Goal: Task Accomplishment & Management: Use online tool/utility

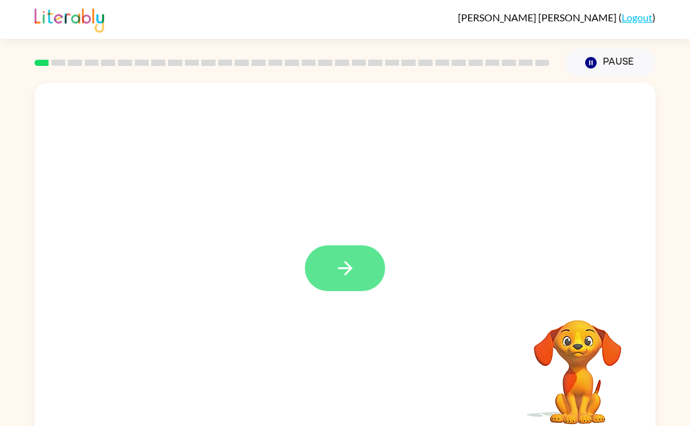
click at [336, 267] on icon "button" at bounding box center [346, 268] width 22 height 22
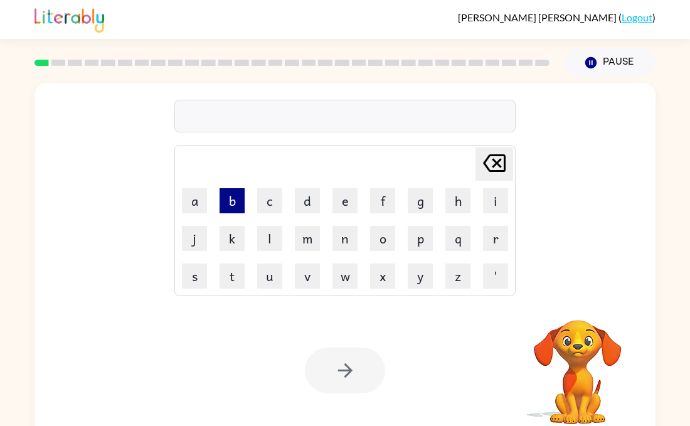
click at [228, 199] on button "b" at bounding box center [232, 200] width 25 height 25
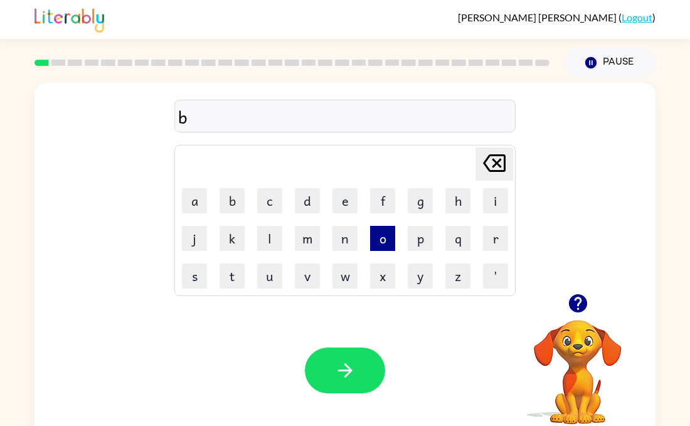
click at [382, 245] on button "o" at bounding box center [382, 238] width 25 height 25
click at [490, 239] on button "r" at bounding box center [495, 238] width 25 height 25
click at [241, 204] on button "b" at bounding box center [232, 200] width 25 height 25
click at [358, 203] on td "e" at bounding box center [345, 201] width 36 height 36
click at [347, 201] on button "e" at bounding box center [345, 200] width 25 height 25
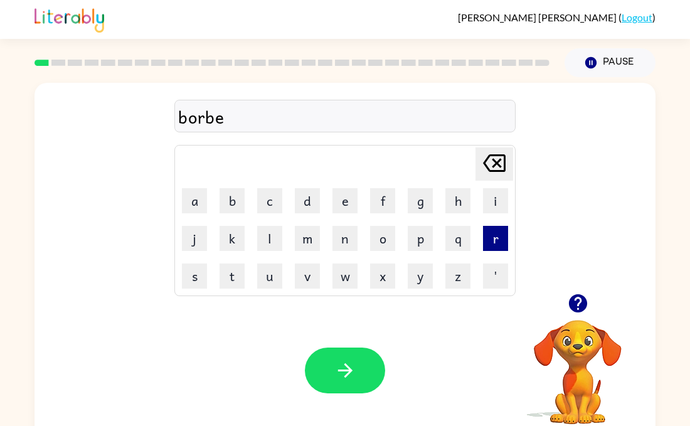
click at [490, 237] on button "r" at bounding box center [495, 238] width 25 height 25
click at [503, 158] on icon at bounding box center [494, 163] width 23 height 18
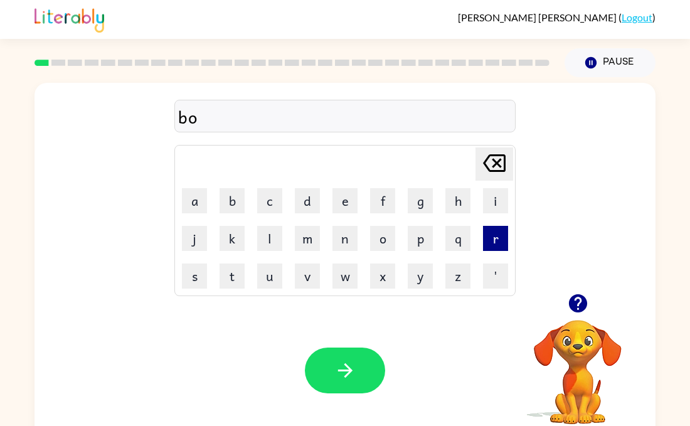
click at [488, 241] on button "r" at bounding box center [495, 238] width 25 height 25
click at [319, 205] on button "d" at bounding box center [307, 200] width 25 height 25
click at [340, 201] on button "e" at bounding box center [345, 200] width 25 height 25
click at [485, 239] on button "r" at bounding box center [495, 238] width 25 height 25
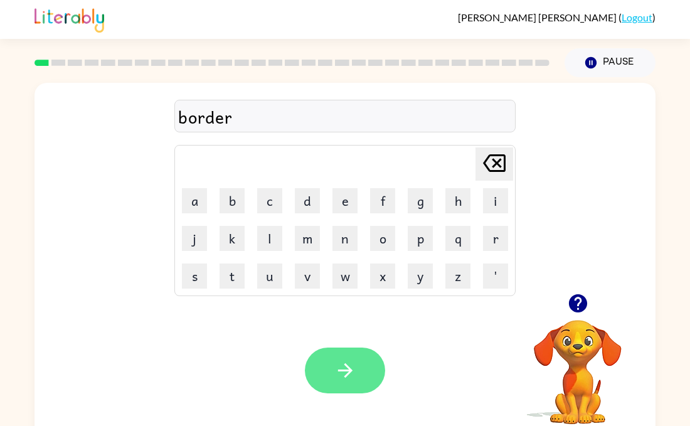
click at [346, 364] on icon "button" at bounding box center [346, 371] width 22 height 22
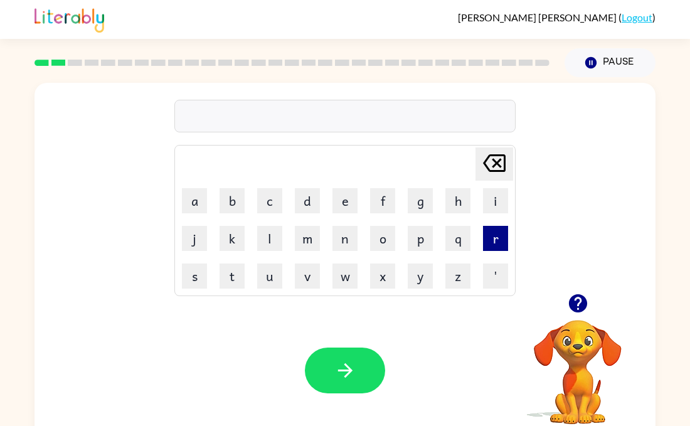
click at [499, 228] on button "r" at bounding box center [495, 238] width 25 height 25
click at [377, 241] on button "o" at bounding box center [382, 238] width 25 height 25
click at [275, 274] on button "u" at bounding box center [269, 276] width 25 height 25
click at [348, 238] on button "n" at bounding box center [345, 238] width 25 height 25
click at [308, 201] on button "d" at bounding box center [307, 200] width 25 height 25
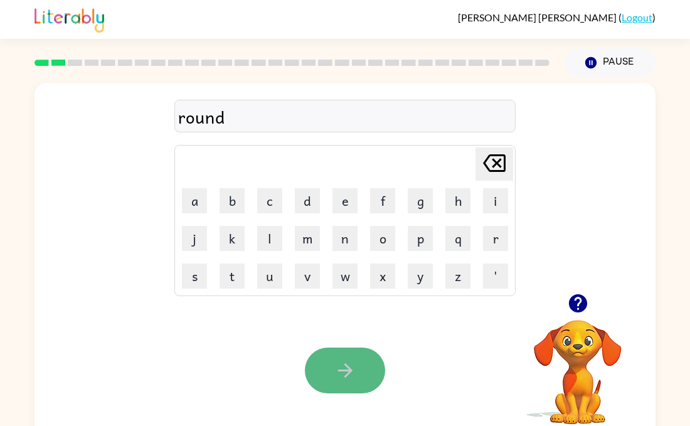
click at [330, 359] on button "button" at bounding box center [345, 371] width 80 height 46
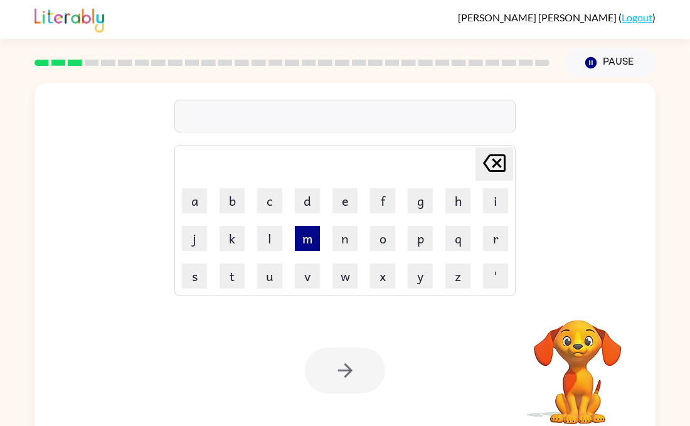
click at [308, 250] on button "m" at bounding box center [307, 238] width 25 height 25
click at [194, 201] on button "a" at bounding box center [194, 200] width 25 height 25
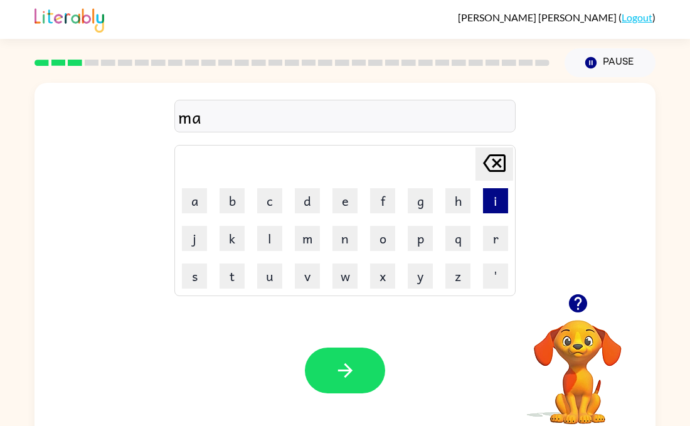
click at [491, 200] on button "i" at bounding box center [495, 200] width 25 height 25
click at [273, 206] on button "c" at bounding box center [269, 200] width 25 height 25
click at [453, 211] on button "h" at bounding box center [458, 200] width 25 height 25
click at [349, 199] on button "e" at bounding box center [345, 200] width 25 height 25
click at [489, 198] on button "i" at bounding box center [495, 200] width 25 height 25
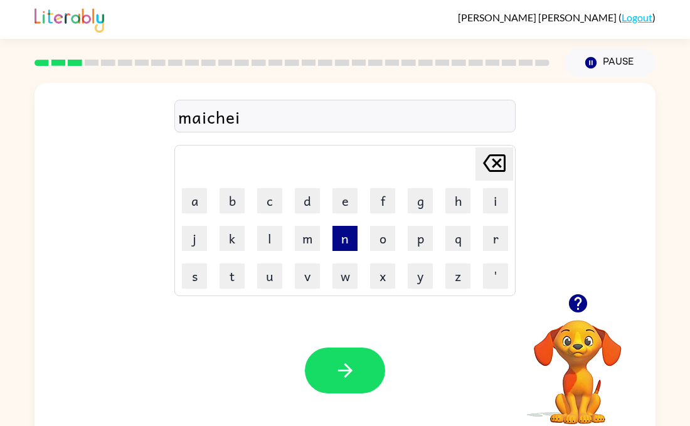
click at [340, 232] on button "n" at bounding box center [345, 238] width 25 height 25
click at [345, 394] on div "Your browser must support playing .mp4 files to use Literably. Please try using…" at bounding box center [345, 370] width 621 height 141
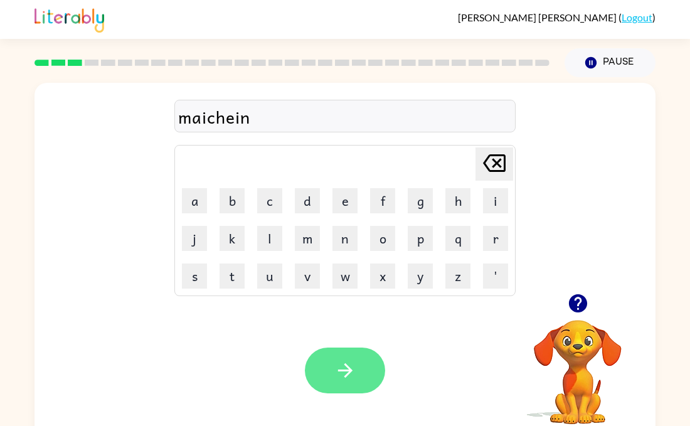
click at [362, 375] on button "button" at bounding box center [345, 371] width 80 height 46
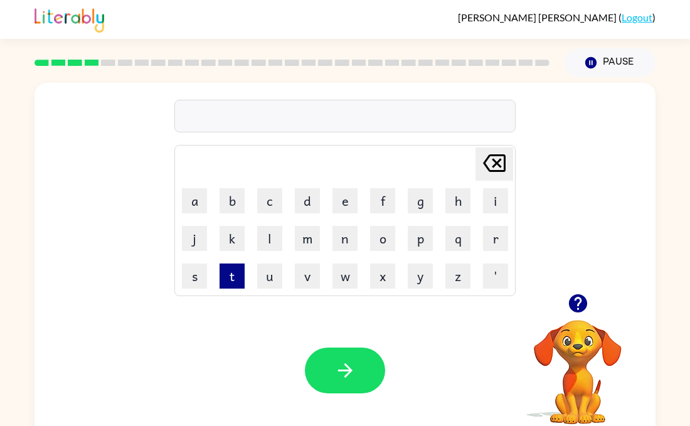
click at [239, 276] on button "t" at bounding box center [232, 276] width 25 height 25
click at [483, 234] on button "r" at bounding box center [495, 238] width 25 height 25
click at [200, 192] on button "a" at bounding box center [194, 200] width 25 height 25
click at [496, 193] on button "i" at bounding box center [495, 200] width 25 height 25
click at [357, 242] on button "n" at bounding box center [345, 238] width 25 height 25
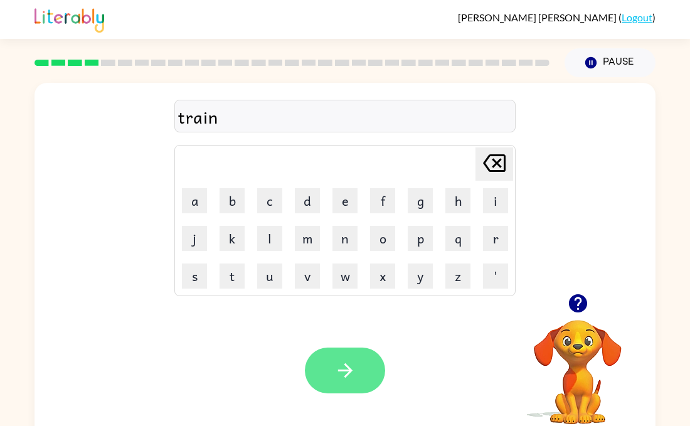
click at [363, 367] on button "button" at bounding box center [345, 371] width 80 height 46
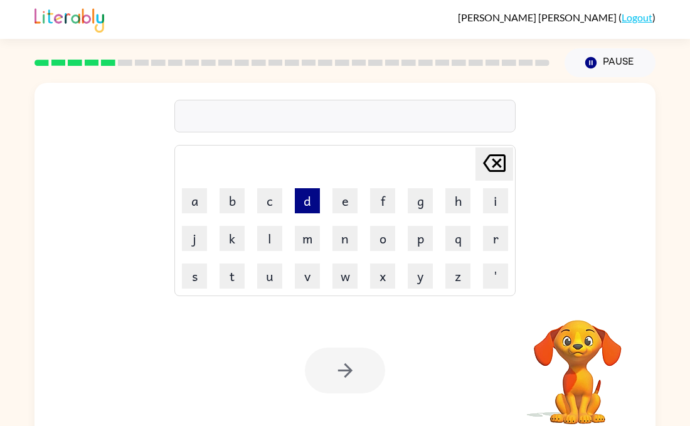
click at [310, 202] on button "d" at bounding box center [307, 200] width 25 height 25
click at [348, 200] on button "e" at bounding box center [345, 200] width 25 height 25
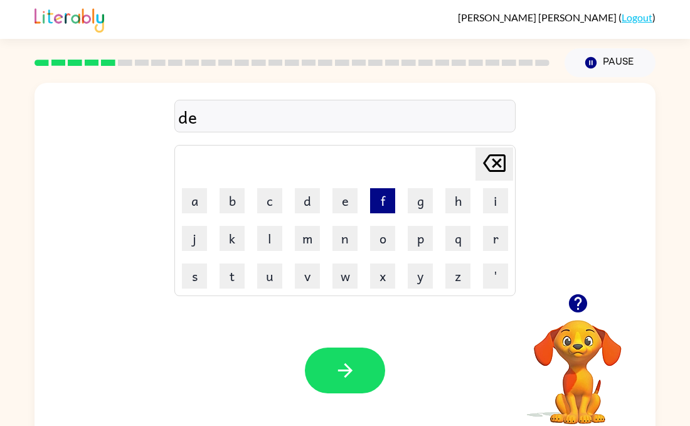
click at [378, 208] on button "f" at bounding box center [382, 200] width 25 height 25
click at [336, 206] on button "e" at bounding box center [345, 200] width 25 height 25
click at [343, 240] on button "n" at bounding box center [345, 238] width 25 height 25
click at [269, 201] on button "c" at bounding box center [269, 200] width 25 height 25
click at [334, 203] on button "e" at bounding box center [345, 200] width 25 height 25
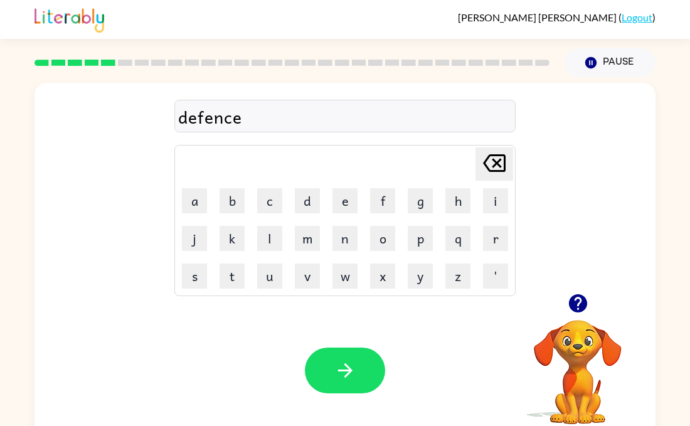
click at [505, 218] on td "i" at bounding box center [496, 201] width 36 height 36
click at [496, 208] on button "i" at bounding box center [495, 200] width 25 height 25
click at [491, 148] on icon "Delete Delete last character input" at bounding box center [494, 163] width 30 height 30
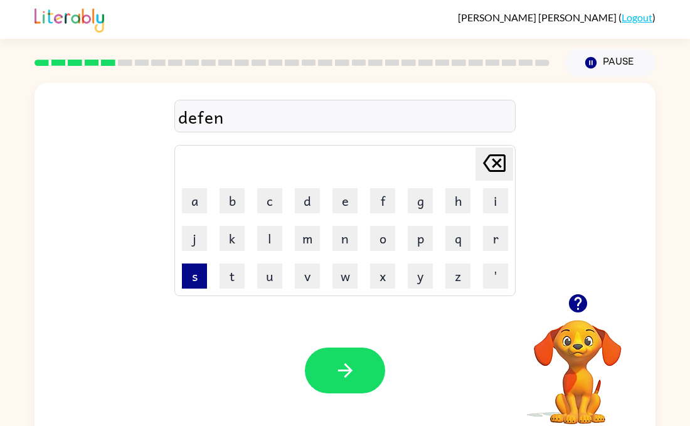
click at [200, 274] on button "s" at bounding box center [194, 276] width 25 height 25
click at [356, 200] on button "e" at bounding box center [345, 200] width 25 height 25
click at [500, 201] on button "i" at bounding box center [495, 200] width 25 height 25
click at [459, 282] on button "z" at bounding box center [458, 276] width 25 height 25
click at [343, 206] on button "e" at bounding box center [345, 200] width 25 height 25
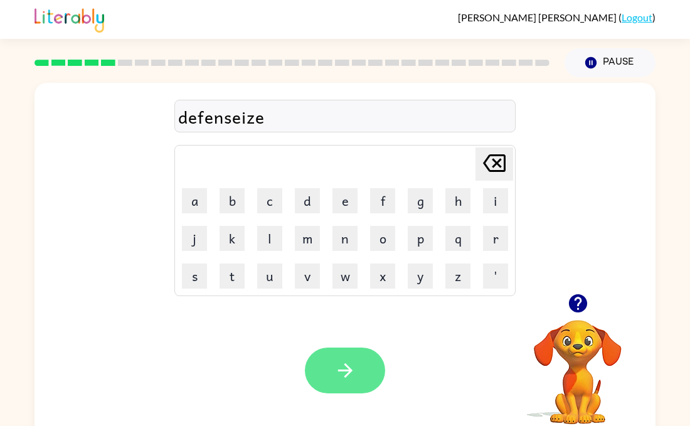
click at [346, 379] on icon "button" at bounding box center [346, 371] width 22 height 22
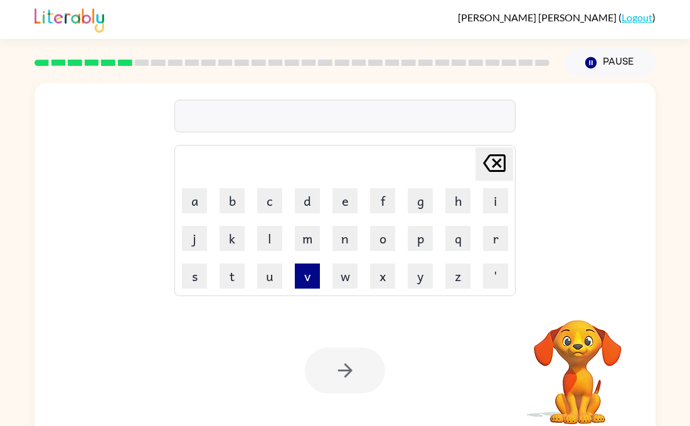
click at [314, 268] on button "v" at bounding box center [307, 276] width 25 height 25
click at [197, 207] on button "a" at bounding box center [194, 200] width 25 height 25
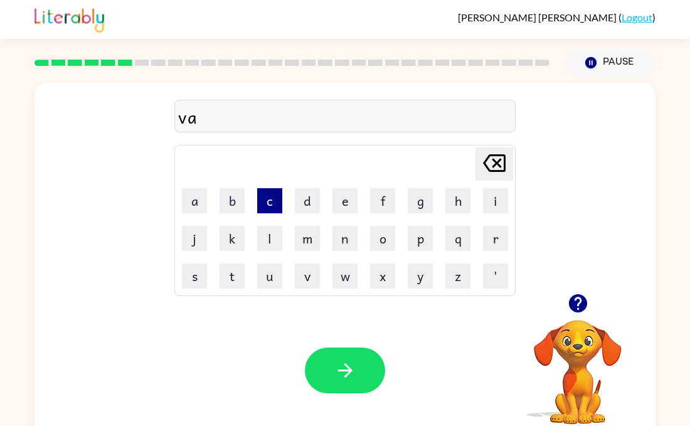
click at [264, 203] on button "c" at bounding box center [269, 200] width 25 height 25
click at [195, 211] on button "a" at bounding box center [194, 200] width 25 height 25
click at [479, 200] on td "i" at bounding box center [496, 201] width 36 height 36
click at [508, 196] on td "i" at bounding box center [496, 201] width 36 height 36
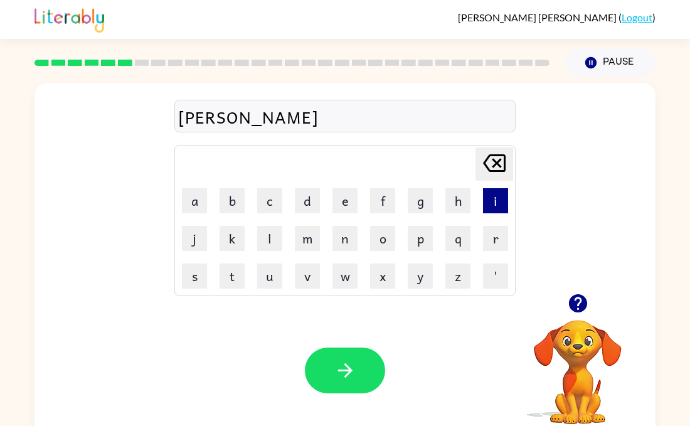
click at [493, 200] on button "i" at bounding box center [495, 200] width 25 height 25
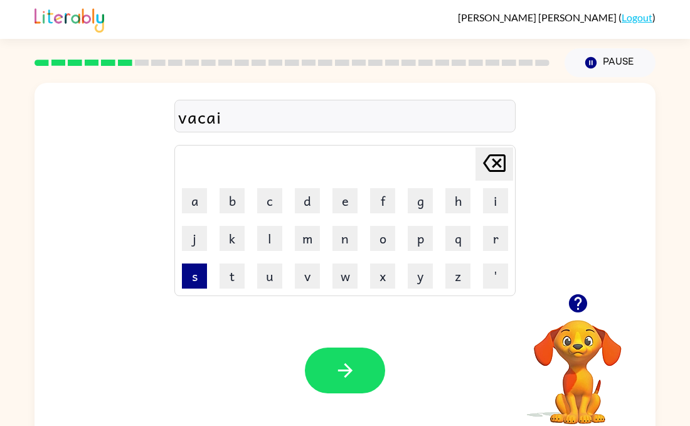
click at [201, 282] on button "s" at bounding box center [194, 276] width 25 height 25
click at [484, 201] on button "i" at bounding box center [495, 200] width 25 height 25
click at [385, 239] on button "o" at bounding box center [382, 238] width 25 height 25
click at [338, 236] on button "n" at bounding box center [345, 238] width 25 height 25
click at [497, 171] on icon at bounding box center [494, 163] width 23 height 18
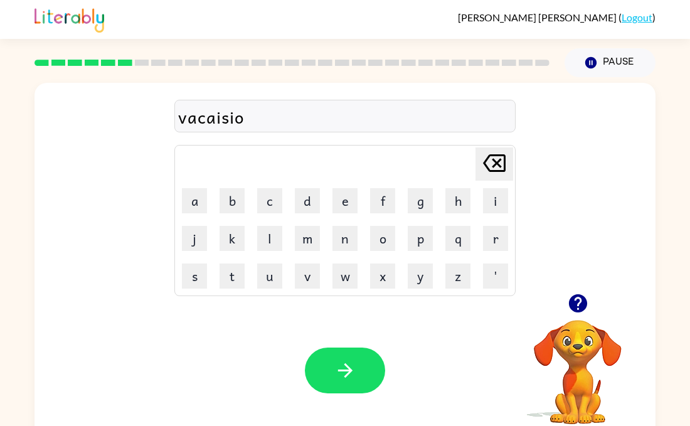
click at [497, 171] on icon at bounding box center [494, 163] width 23 height 18
click at [274, 196] on button "c" at bounding box center [269, 200] width 25 height 25
click at [490, 196] on button "i" at bounding box center [495, 200] width 25 height 25
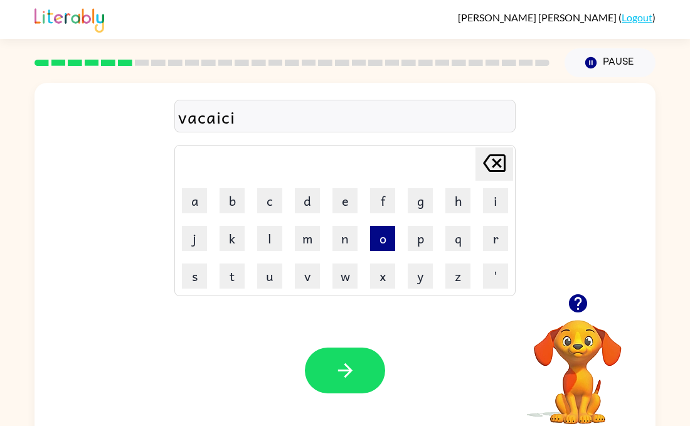
click at [380, 233] on button "o" at bounding box center [382, 238] width 25 height 25
click at [346, 245] on button "n" at bounding box center [345, 238] width 25 height 25
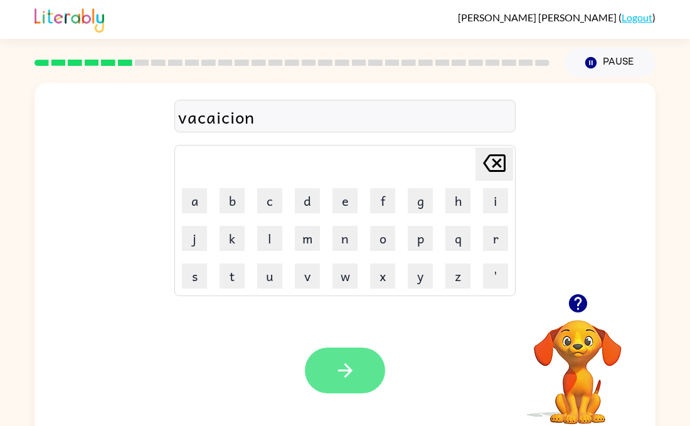
click at [338, 372] on icon "button" at bounding box center [346, 371] width 22 height 22
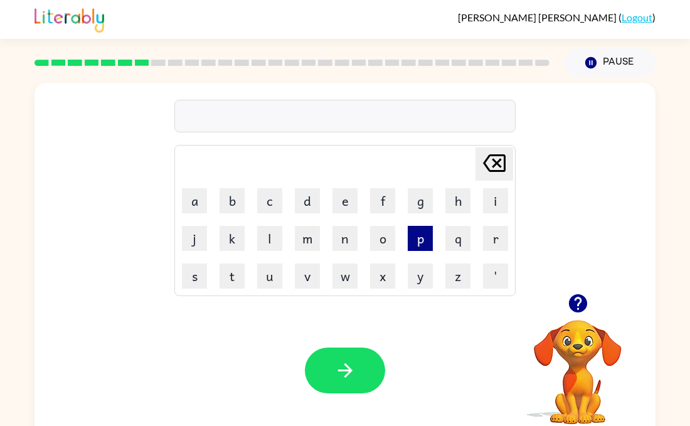
click at [425, 244] on button "p" at bounding box center [420, 238] width 25 height 25
click at [257, 282] on button "u" at bounding box center [269, 276] width 25 height 25
click at [306, 205] on button "d" at bounding box center [307, 200] width 25 height 25
click at [264, 244] on button "l" at bounding box center [269, 238] width 25 height 25
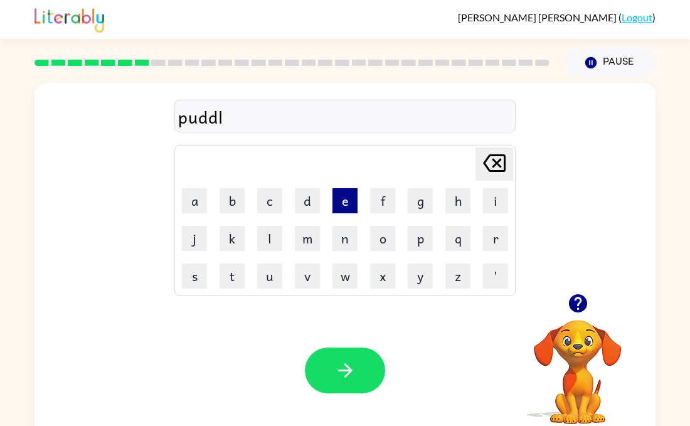
click at [335, 198] on button "e" at bounding box center [345, 200] width 25 height 25
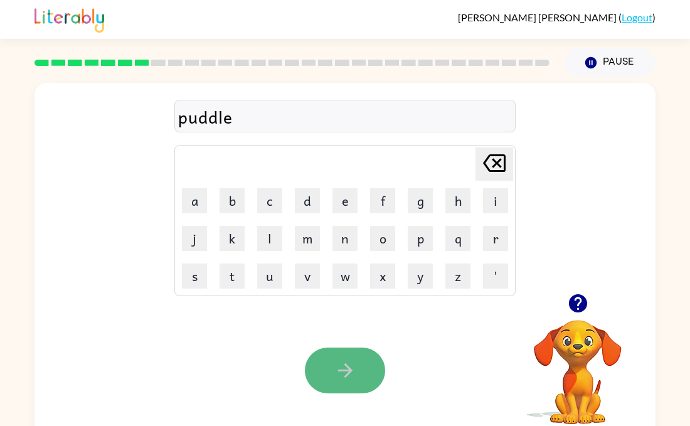
click at [353, 356] on button "button" at bounding box center [345, 371] width 80 height 46
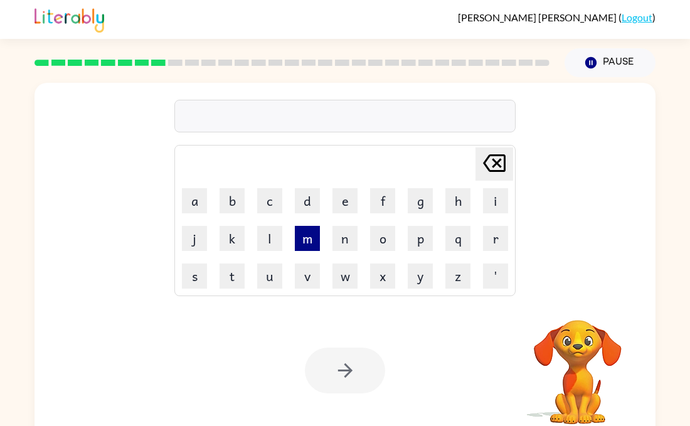
click at [303, 242] on button "m" at bounding box center [307, 238] width 25 height 25
click at [499, 200] on button "i" at bounding box center [495, 200] width 25 height 25
click at [493, 228] on button "r" at bounding box center [495, 238] width 25 height 25
click at [494, 212] on button "i" at bounding box center [495, 200] width 25 height 25
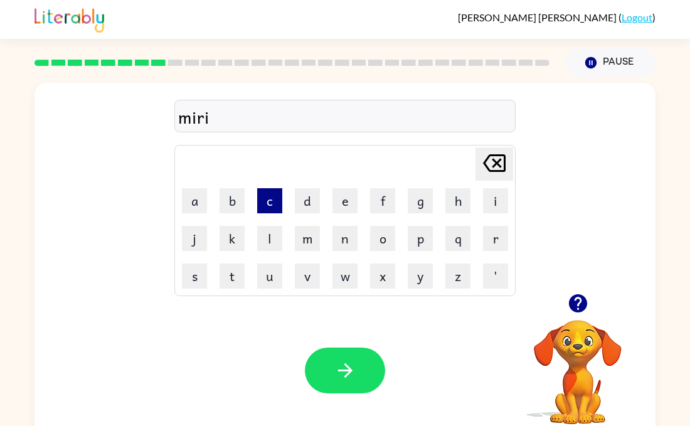
click at [269, 208] on button "c" at bounding box center [269, 200] width 25 height 25
click at [270, 234] on button "l" at bounding box center [269, 238] width 25 height 25
click at [345, 205] on button "e" at bounding box center [345, 200] width 25 height 25
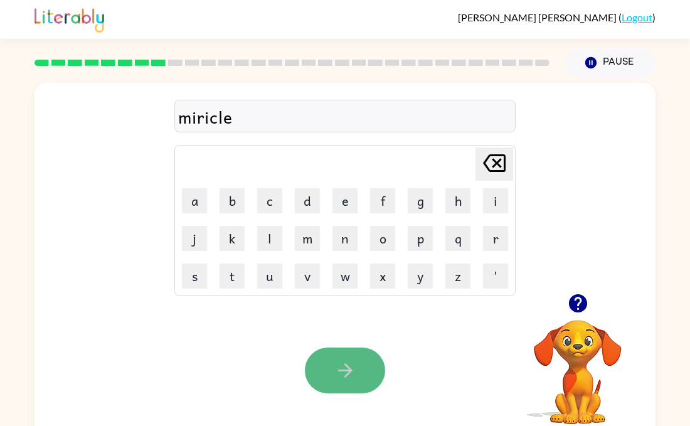
click at [358, 369] on button "button" at bounding box center [345, 371] width 80 height 46
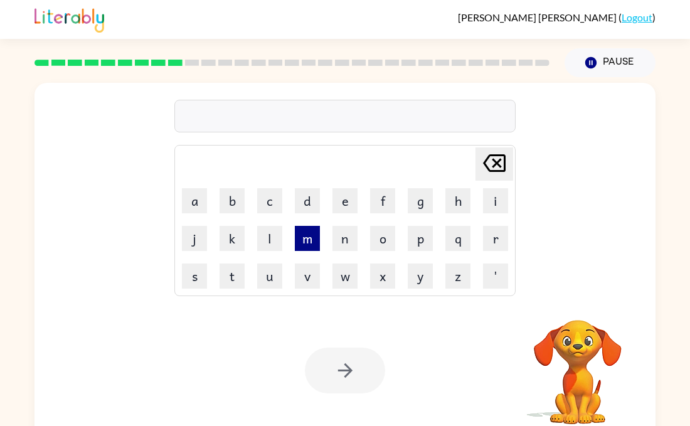
click at [309, 235] on button "m" at bounding box center [307, 238] width 25 height 25
click at [496, 195] on button "i" at bounding box center [495, 200] width 25 height 25
click at [308, 196] on button "d" at bounding box center [307, 200] width 25 height 25
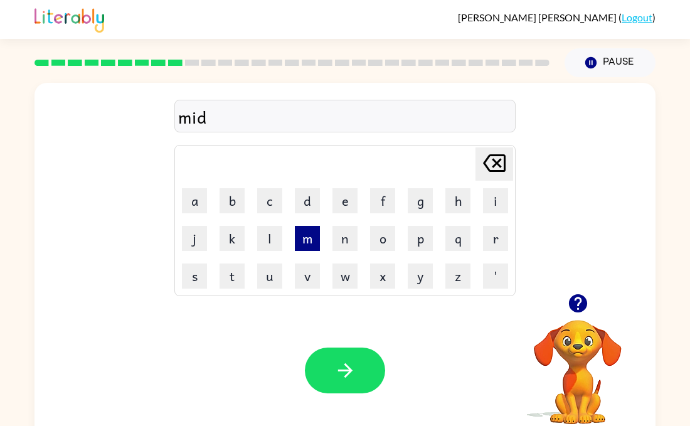
click at [306, 242] on button "m" at bounding box center [307, 238] width 25 height 25
click at [383, 239] on button "o" at bounding box center [382, 238] width 25 height 25
click at [490, 245] on button "r" at bounding box center [495, 238] width 25 height 25
click at [496, 196] on button "i" at bounding box center [495, 200] width 25 height 25
click at [333, 242] on button "n" at bounding box center [345, 238] width 25 height 25
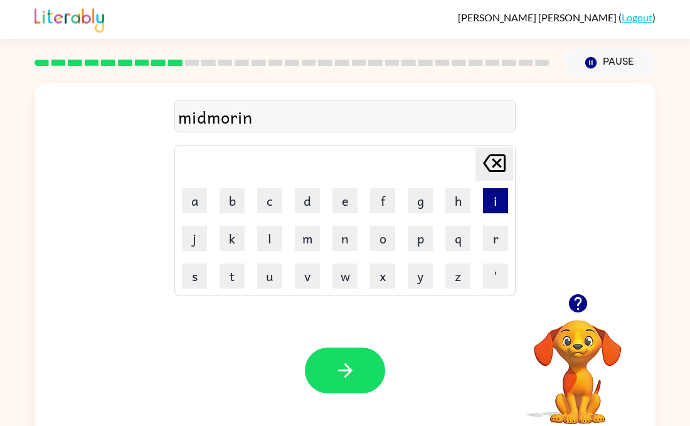
click at [490, 193] on button "i" at bounding box center [495, 200] width 25 height 25
click at [338, 245] on button "n" at bounding box center [345, 238] width 25 height 25
click at [424, 199] on button "g" at bounding box center [420, 200] width 25 height 25
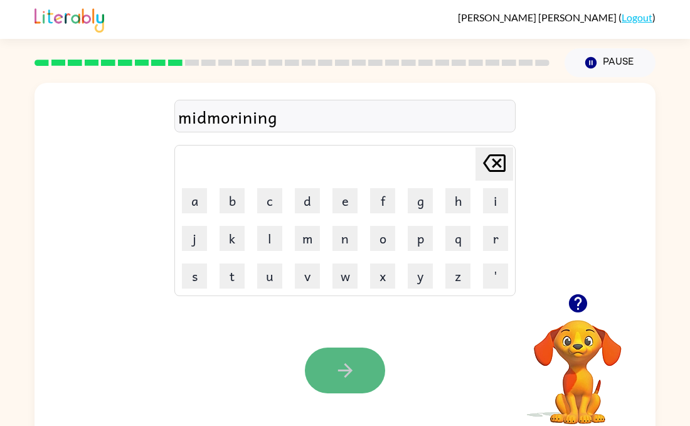
click at [336, 365] on icon "button" at bounding box center [346, 371] width 22 height 22
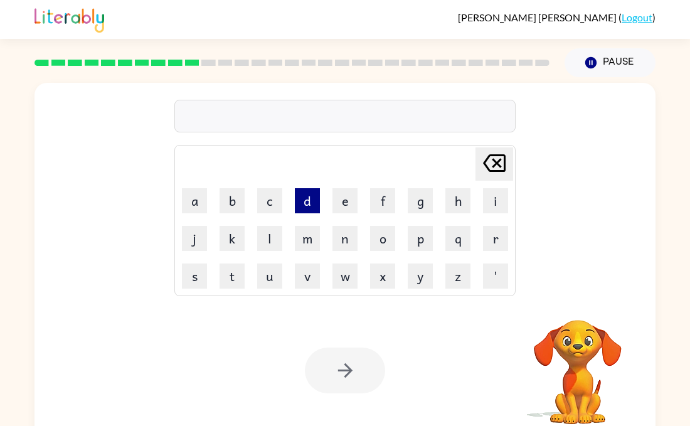
click at [309, 195] on button "d" at bounding box center [307, 200] width 25 height 25
click at [500, 200] on button "i" at bounding box center [495, 200] width 25 height 25
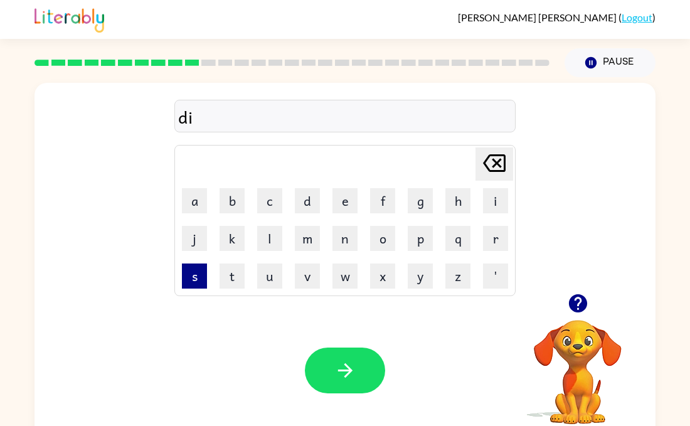
click at [190, 276] on button "s" at bounding box center [194, 276] width 25 height 25
click at [238, 284] on button "t" at bounding box center [232, 276] width 25 height 25
click at [503, 238] on button "r" at bounding box center [495, 238] width 25 height 25
click at [262, 278] on button "u" at bounding box center [269, 276] width 25 height 25
click at [184, 282] on button "s" at bounding box center [194, 276] width 25 height 25
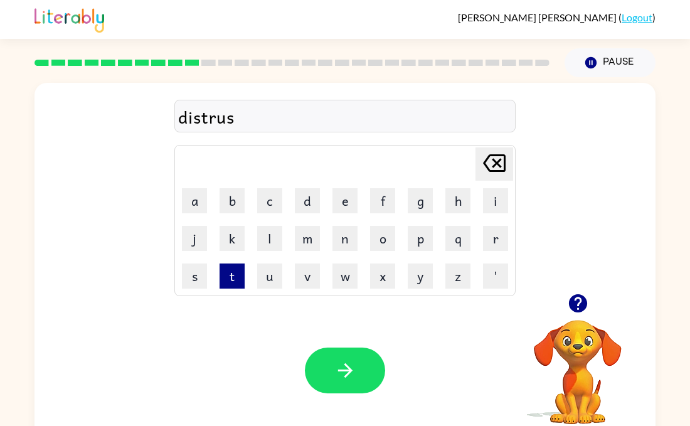
click at [239, 279] on button "t" at bounding box center [232, 276] width 25 height 25
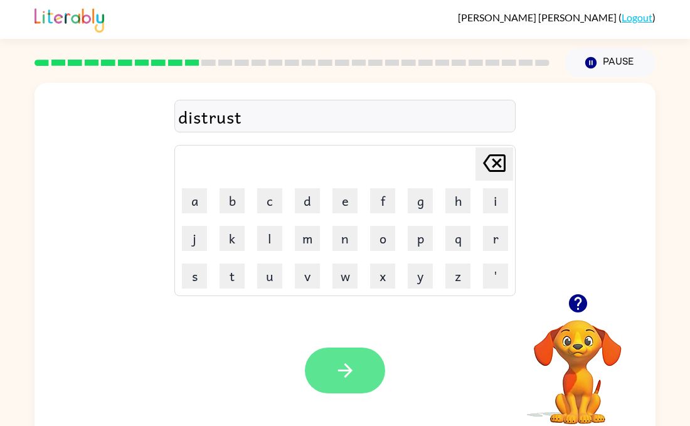
click at [343, 374] on icon "button" at bounding box center [346, 371] width 22 height 22
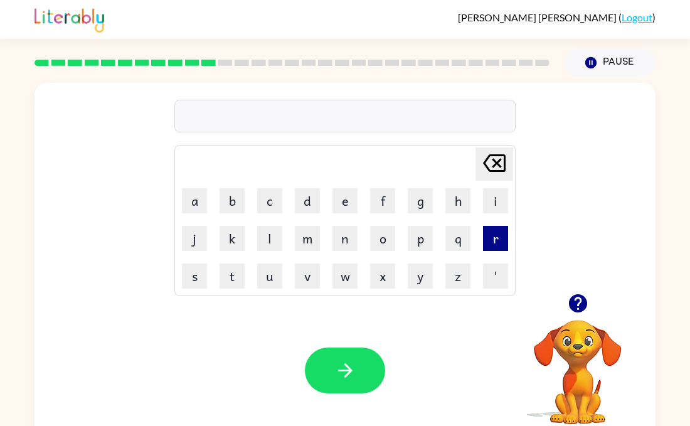
click at [486, 233] on button "r" at bounding box center [495, 238] width 25 height 25
click at [381, 240] on button "o" at bounding box center [382, 238] width 25 height 25
click at [276, 272] on button "u" at bounding box center [269, 276] width 25 height 25
click at [311, 210] on button "d" at bounding box center [307, 200] width 25 height 25
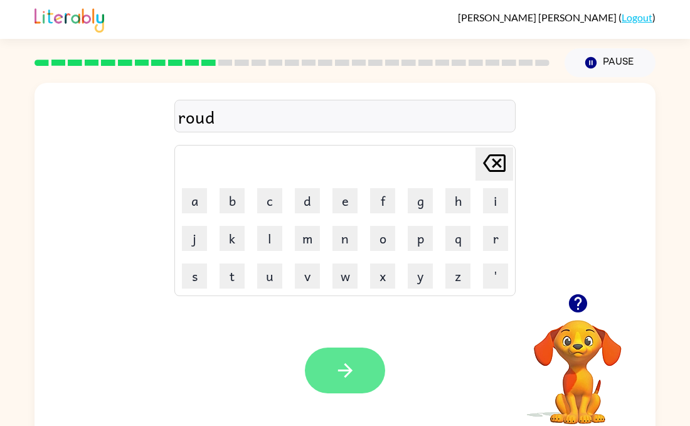
click at [356, 374] on button "button" at bounding box center [345, 371] width 80 height 46
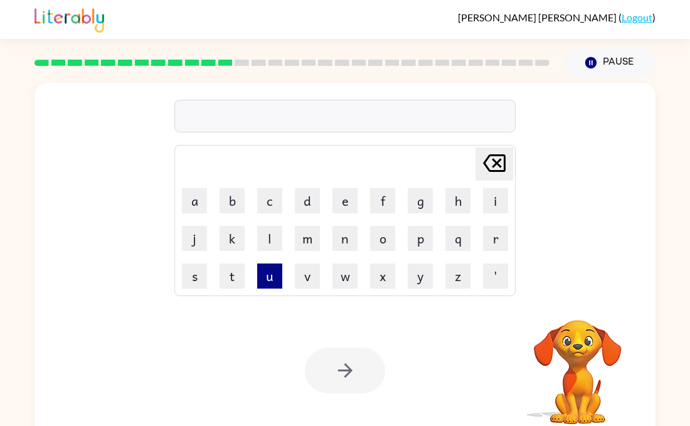
click at [268, 279] on button "u" at bounding box center [269, 276] width 25 height 25
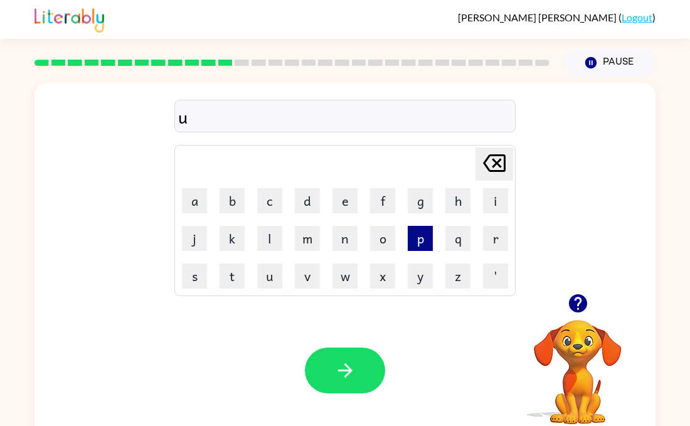
click at [411, 235] on button "p" at bounding box center [420, 238] width 25 height 25
click at [421, 212] on button "g" at bounding box center [420, 200] width 25 height 25
click at [493, 231] on button "r" at bounding box center [495, 238] width 25 height 25
click at [198, 188] on td "a" at bounding box center [194, 201] width 36 height 36
click at [195, 201] on button "a" at bounding box center [194, 200] width 25 height 25
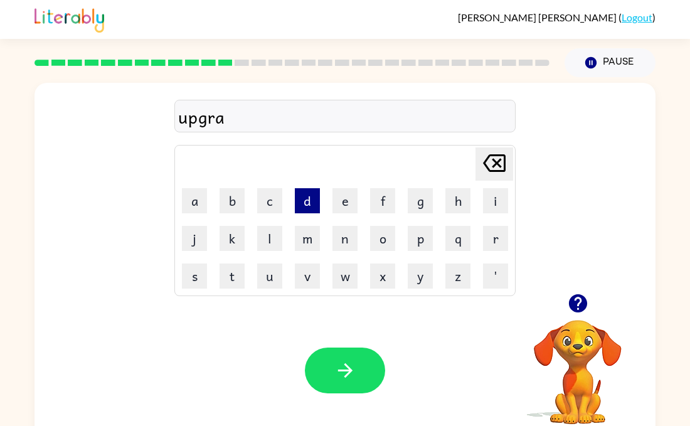
click at [310, 206] on button "d" at bounding box center [307, 200] width 25 height 25
click at [340, 202] on button "e" at bounding box center [345, 200] width 25 height 25
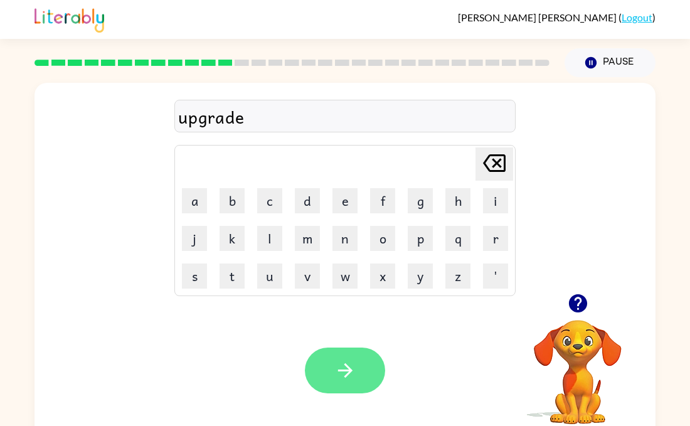
click at [326, 360] on button "button" at bounding box center [345, 371] width 80 height 46
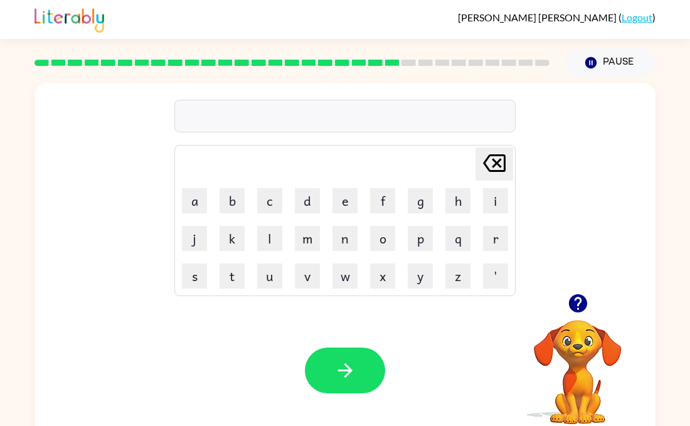
click at [576, 309] on icon "button" at bounding box center [578, 303] width 18 height 18
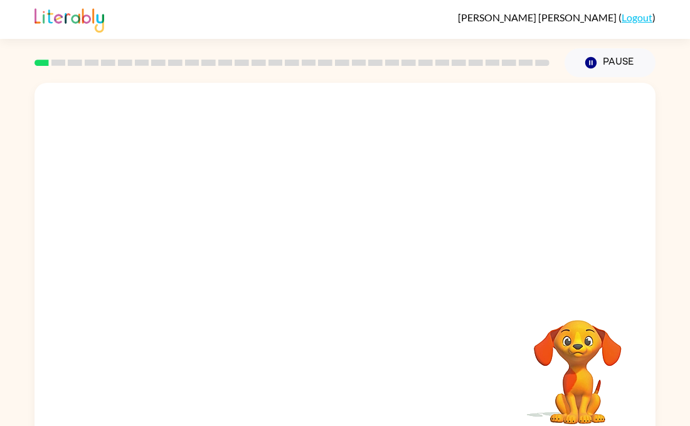
scroll to position [15, 0]
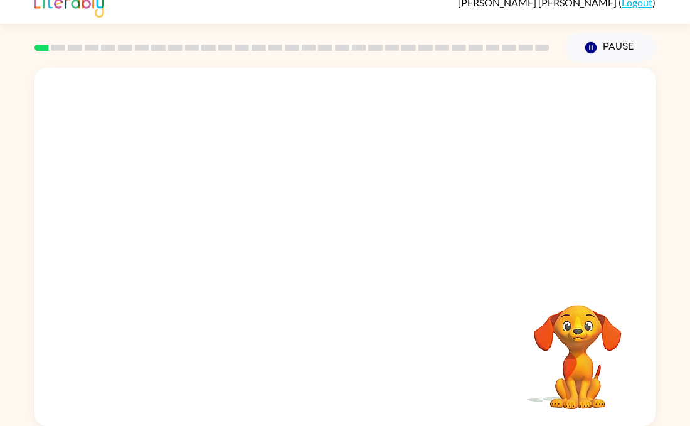
click at [379, 219] on video "Your browser must support playing .mp4 files to use Literably. Please try using…" at bounding box center [345, 173] width 621 height 211
click at [183, 232] on video "Your browser must support playing .mp4 files to use Literably. Please try using…" at bounding box center [345, 173] width 621 height 211
click at [356, 265] on button "button" at bounding box center [345, 253] width 80 height 46
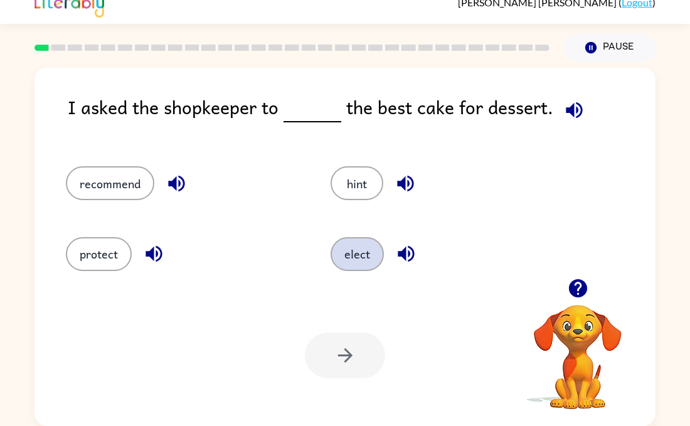
click at [362, 259] on button "elect" at bounding box center [357, 254] width 53 height 34
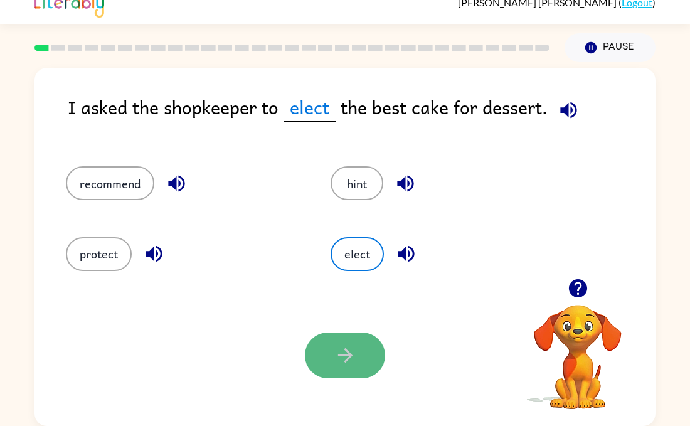
click at [345, 352] on icon "button" at bounding box center [346, 356] width 22 height 22
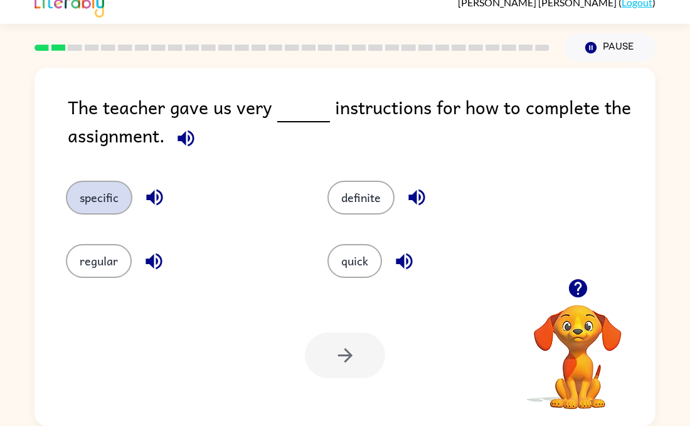
click at [108, 206] on button "specific" at bounding box center [99, 198] width 67 height 34
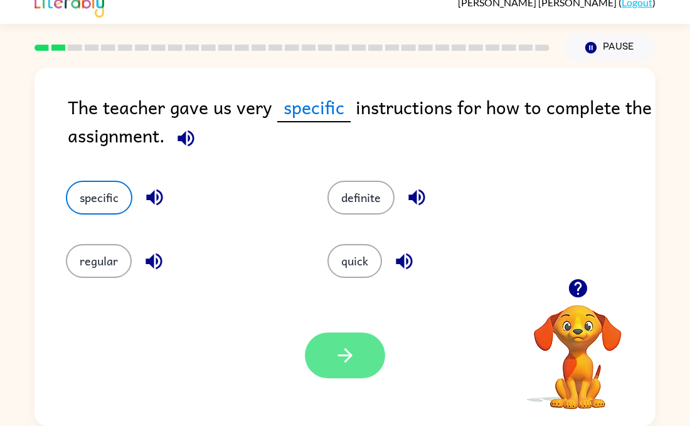
click at [356, 355] on button "button" at bounding box center [345, 356] width 80 height 46
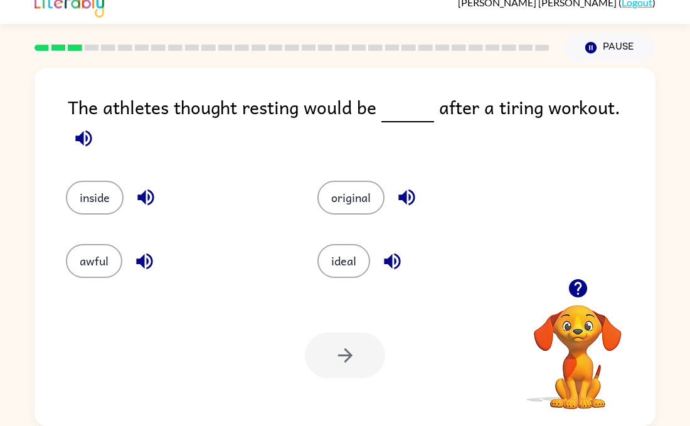
click at [366, 265] on div "ideal" at bounding box center [429, 261] width 223 height 34
click at [354, 259] on button "ideal" at bounding box center [344, 261] width 53 height 34
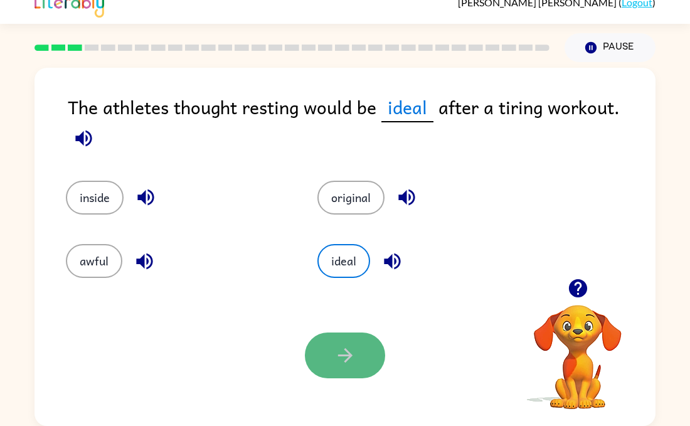
click at [354, 356] on icon "button" at bounding box center [346, 356] width 22 height 22
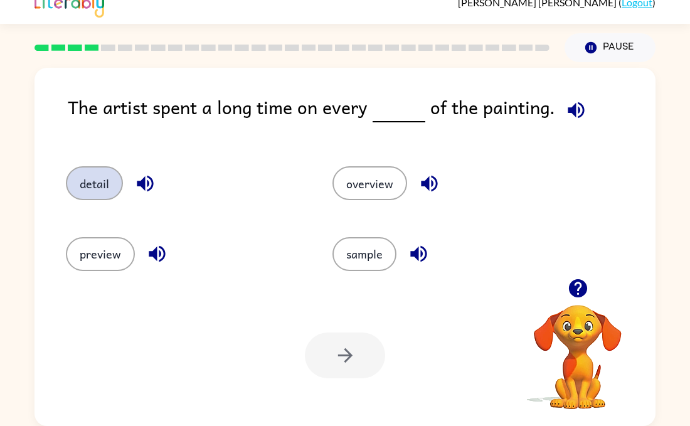
click at [111, 181] on button "detail" at bounding box center [94, 183] width 57 height 34
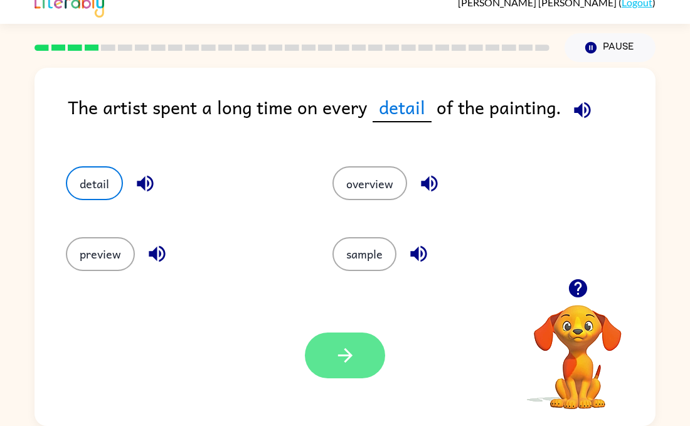
click at [367, 370] on button "button" at bounding box center [345, 356] width 80 height 46
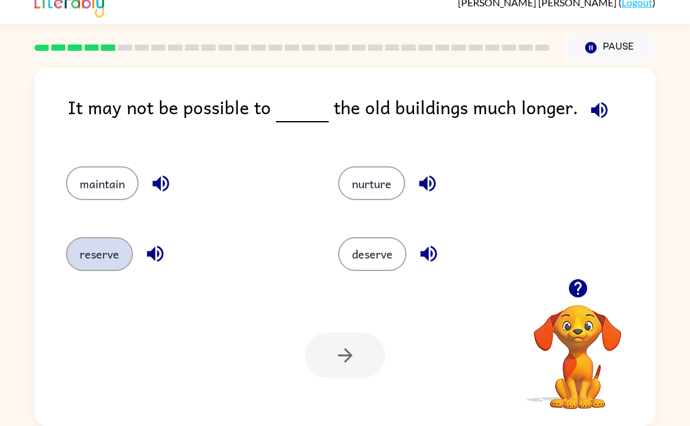
click at [117, 254] on button "reserve" at bounding box center [99, 254] width 67 height 34
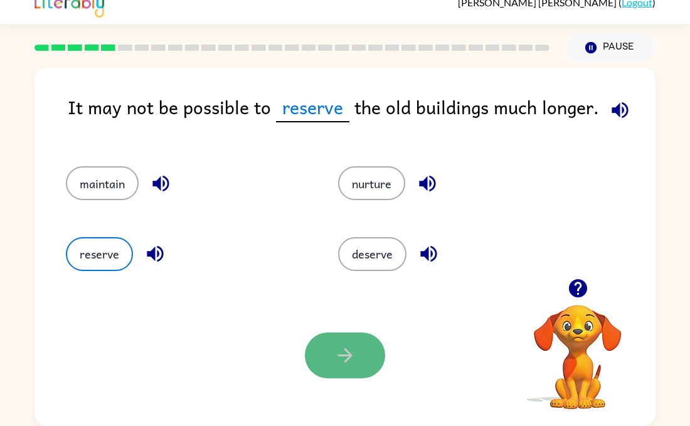
click at [350, 365] on icon "button" at bounding box center [346, 356] width 22 height 22
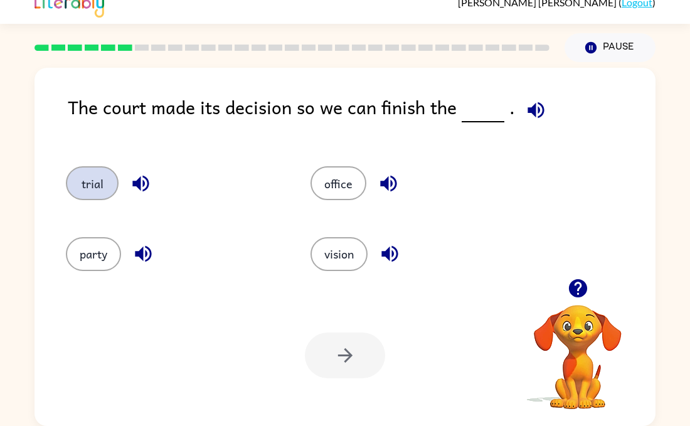
click at [99, 179] on button "trial" at bounding box center [92, 183] width 53 height 34
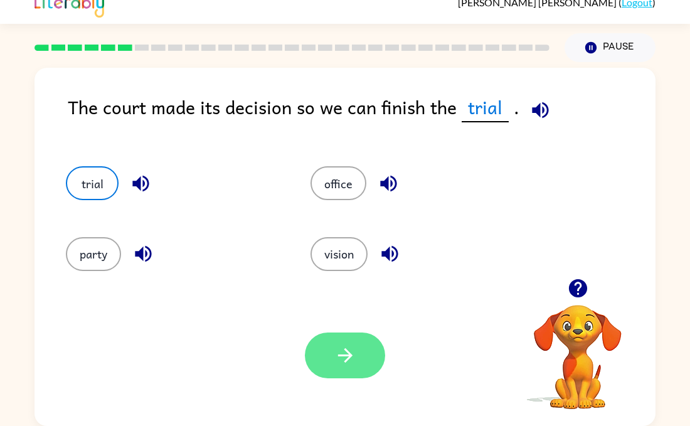
click at [372, 367] on button "button" at bounding box center [345, 356] width 80 height 46
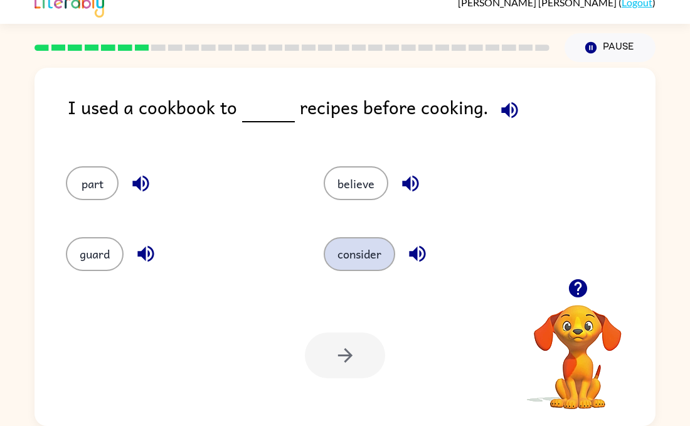
click at [356, 247] on button "consider" at bounding box center [360, 254] width 72 height 34
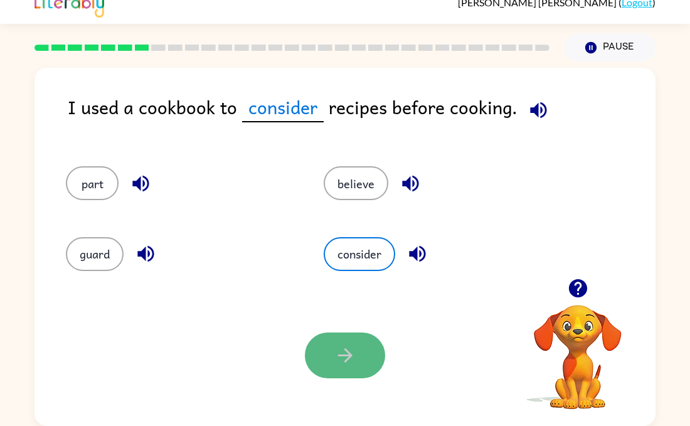
click at [360, 349] on button "button" at bounding box center [345, 356] width 80 height 46
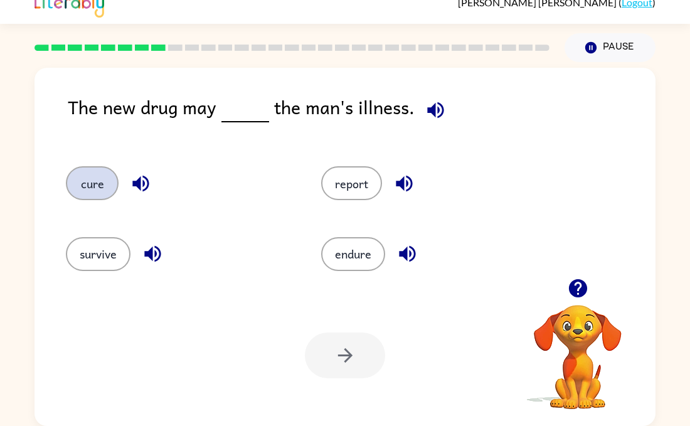
click at [92, 187] on button "cure" at bounding box center [92, 183] width 53 height 34
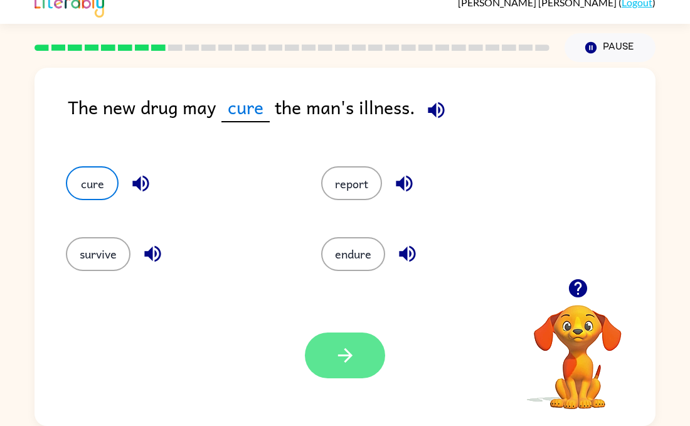
click at [335, 372] on button "button" at bounding box center [345, 356] width 80 height 46
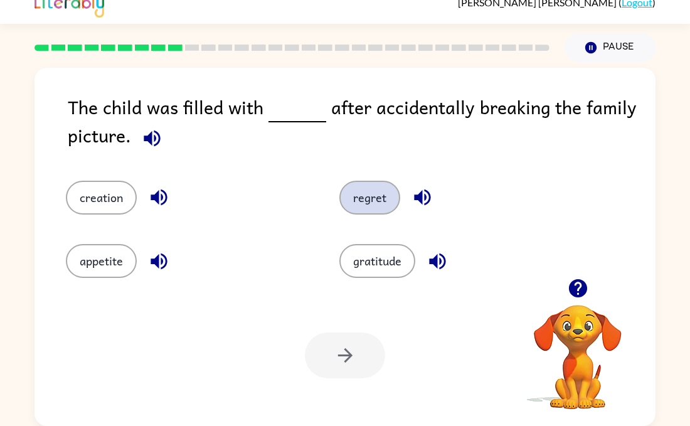
click at [370, 207] on button "regret" at bounding box center [370, 198] width 61 height 34
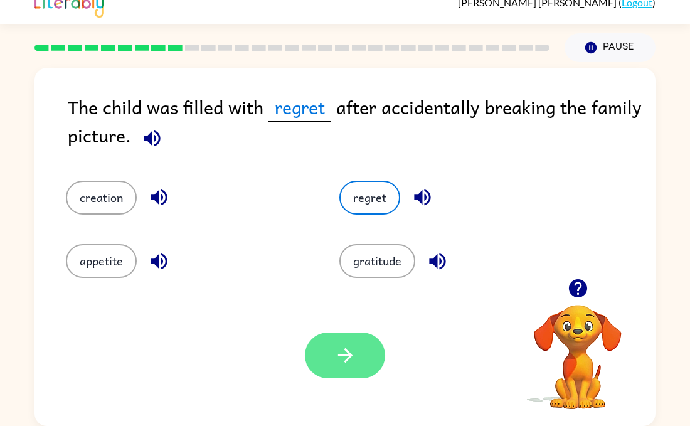
click at [356, 359] on button "button" at bounding box center [345, 356] width 80 height 46
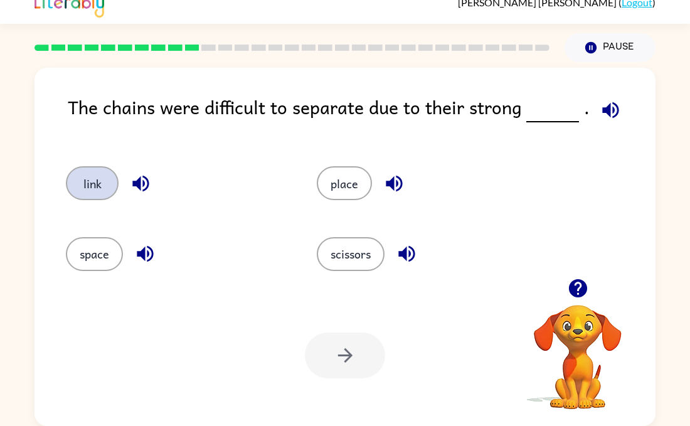
click at [92, 187] on button "link" at bounding box center [92, 183] width 53 height 34
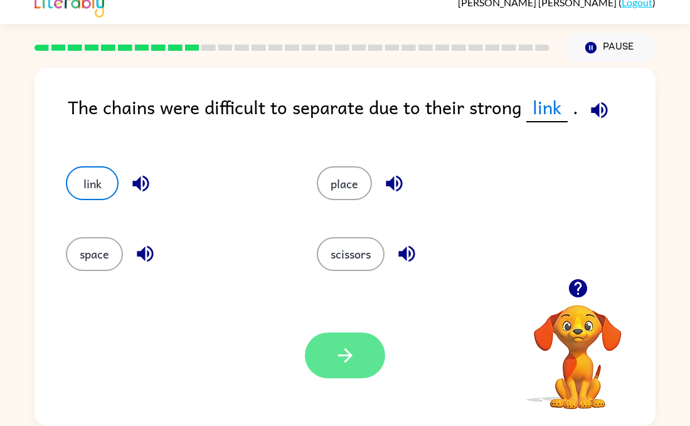
click at [361, 346] on button "button" at bounding box center [345, 356] width 80 height 46
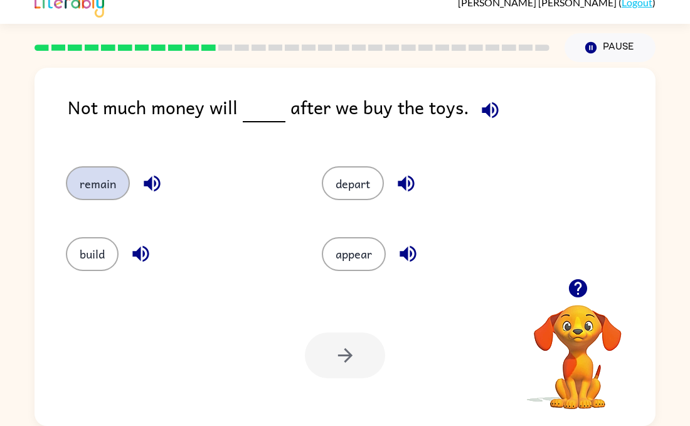
click at [113, 193] on button "remain" at bounding box center [98, 183] width 64 height 34
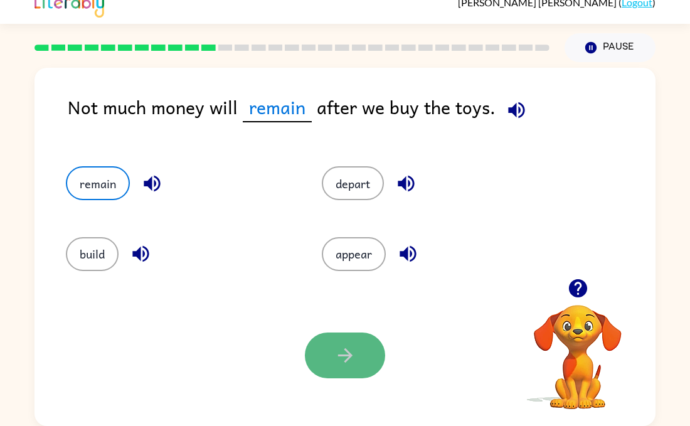
click at [322, 347] on button "button" at bounding box center [345, 356] width 80 height 46
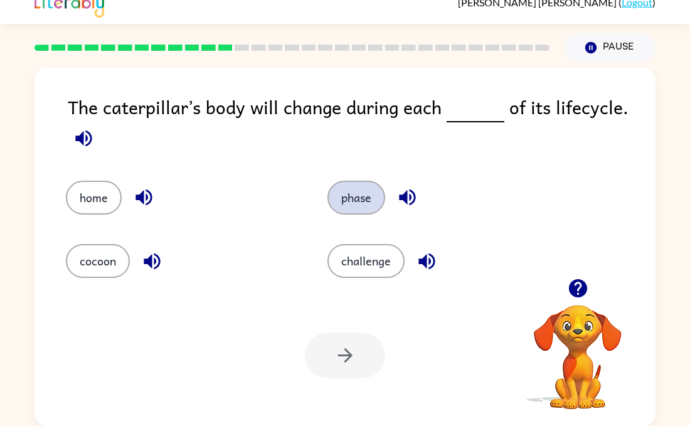
click at [366, 200] on button "phase" at bounding box center [357, 198] width 58 height 34
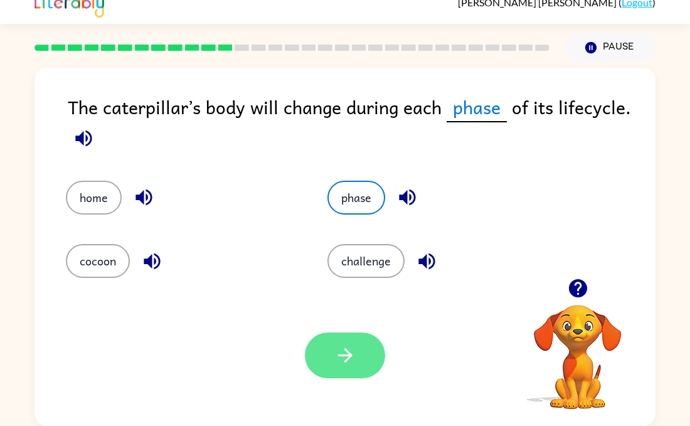
click at [353, 360] on icon "button" at bounding box center [346, 356] width 22 height 22
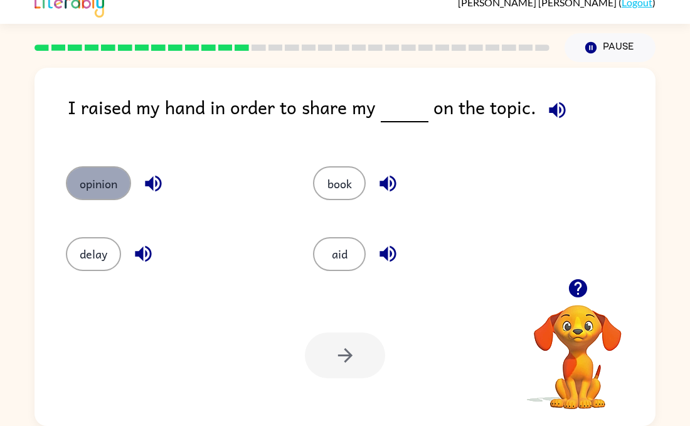
click at [102, 185] on button "opinion" at bounding box center [98, 183] width 65 height 34
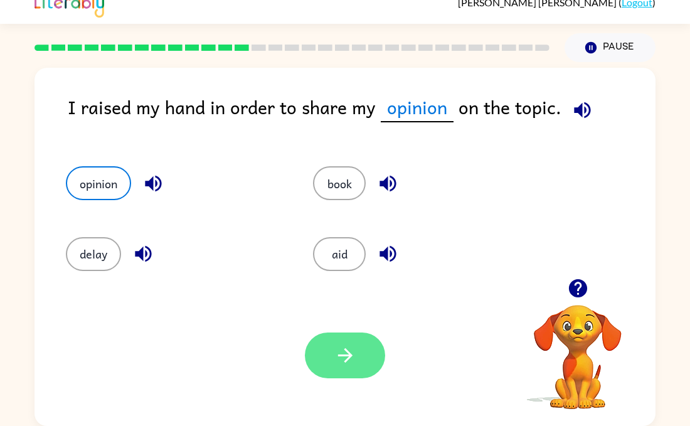
click at [321, 364] on button "button" at bounding box center [345, 356] width 80 height 46
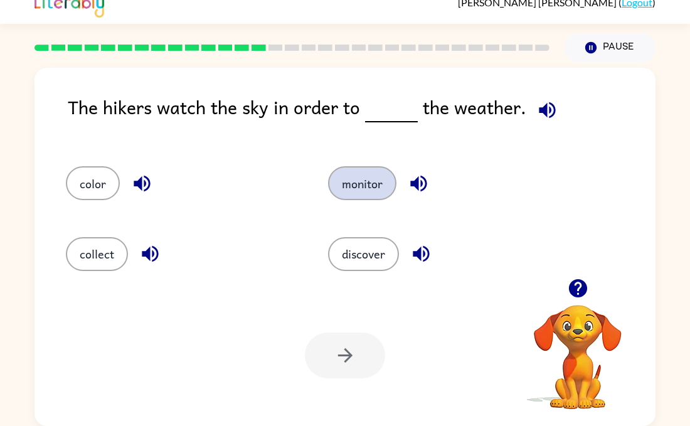
click at [362, 195] on button "monitor" at bounding box center [362, 183] width 68 height 34
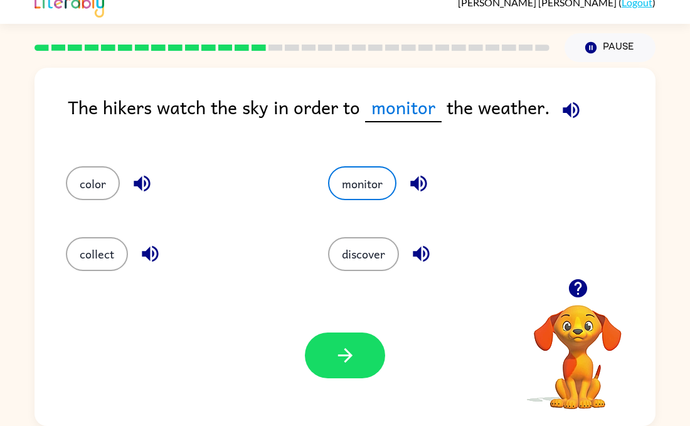
click at [353, 388] on div "Your browser must support playing .mp4 files to use Literably. Please try using…" at bounding box center [345, 355] width 621 height 141
click at [341, 358] on icon "button" at bounding box center [346, 356] width 22 height 22
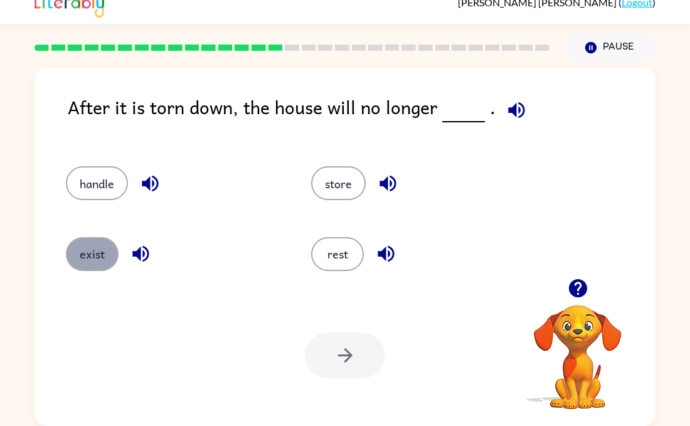
click at [94, 244] on button "exist" at bounding box center [92, 254] width 53 height 34
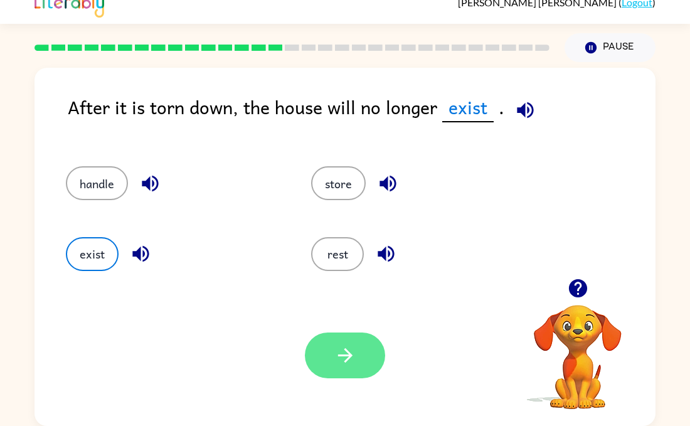
click at [356, 365] on button "button" at bounding box center [345, 356] width 80 height 46
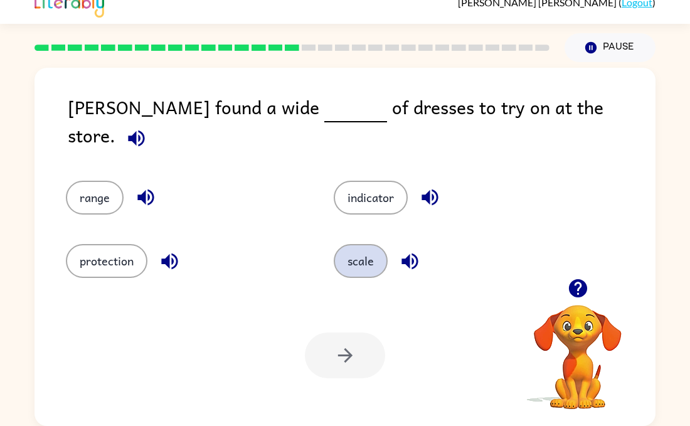
click at [367, 262] on button "scale" at bounding box center [361, 261] width 54 height 34
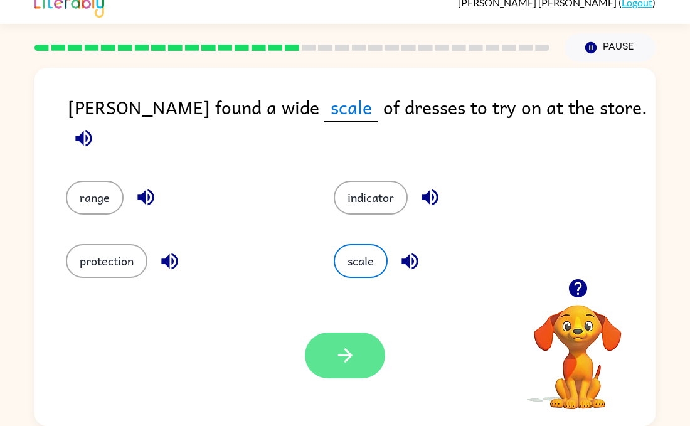
click at [336, 367] on button "button" at bounding box center [345, 356] width 80 height 46
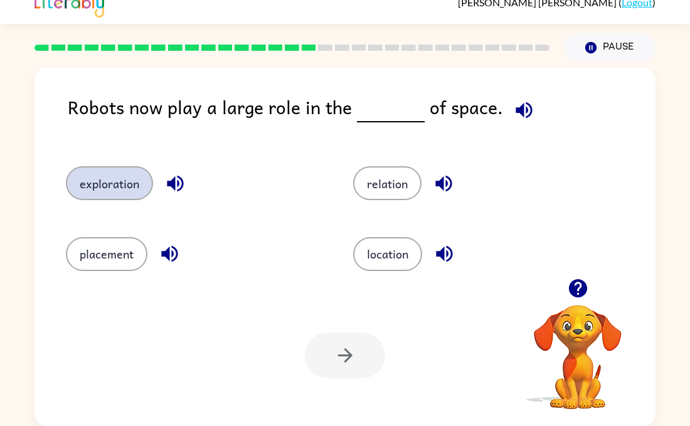
click at [127, 198] on button "exploration" at bounding box center [109, 183] width 87 height 34
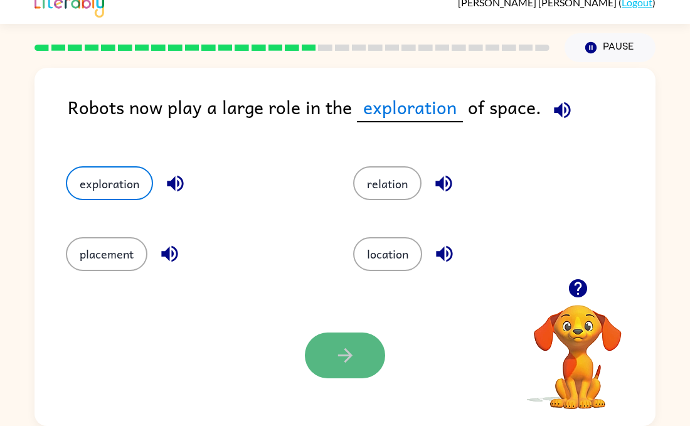
click at [351, 353] on icon "button" at bounding box center [346, 356] width 22 height 22
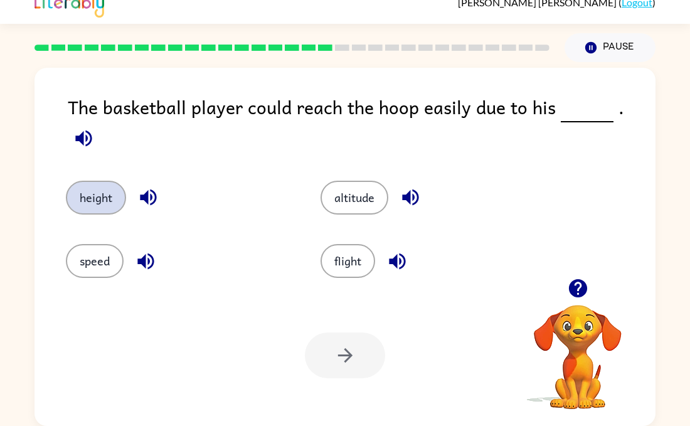
click at [77, 186] on button "height" at bounding box center [96, 198] width 60 height 34
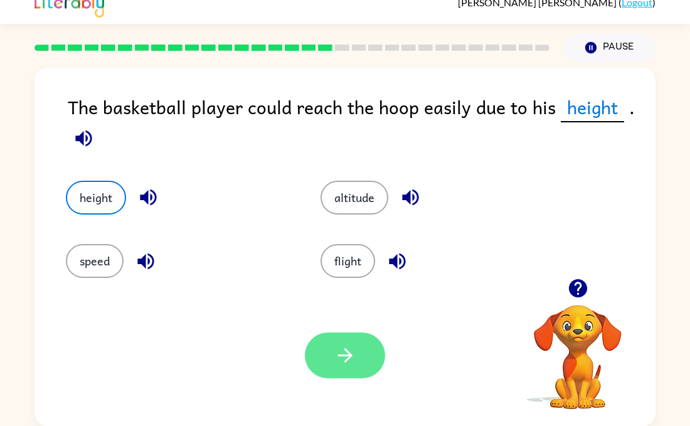
click at [350, 342] on button "button" at bounding box center [345, 356] width 80 height 46
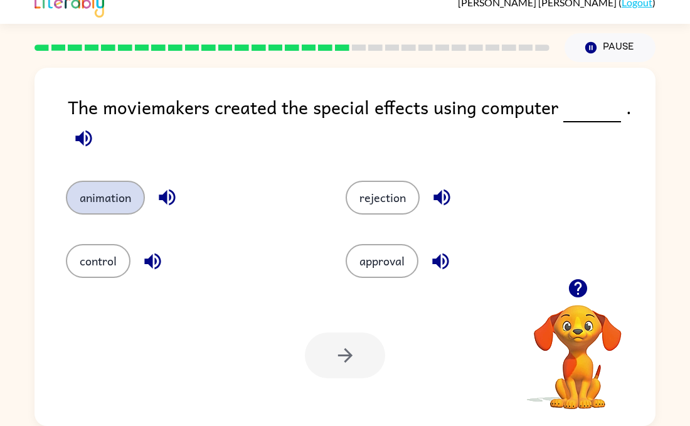
click at [95, 202] on button "animation" at bounding box center [105, 198] width 79 height 34
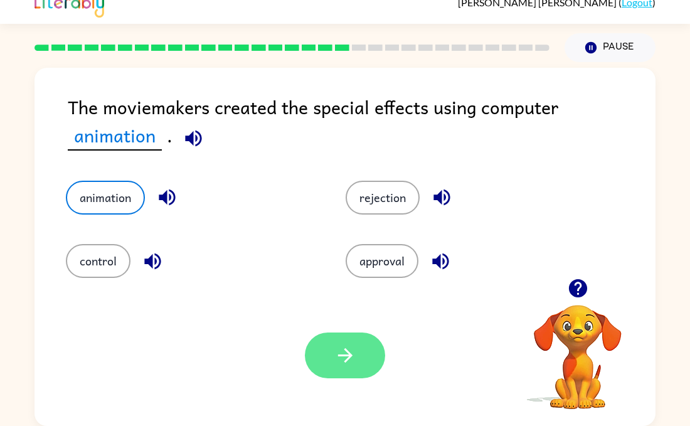
click at [316, 362] on button "button" at bounding box center [345, 356] width 80 height 46
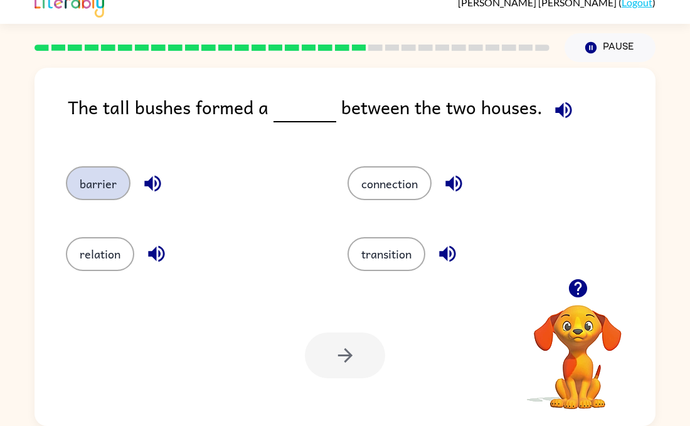
click at [105, 183] on button "barrier" at bounding box center [98, 183] width 65 height 34
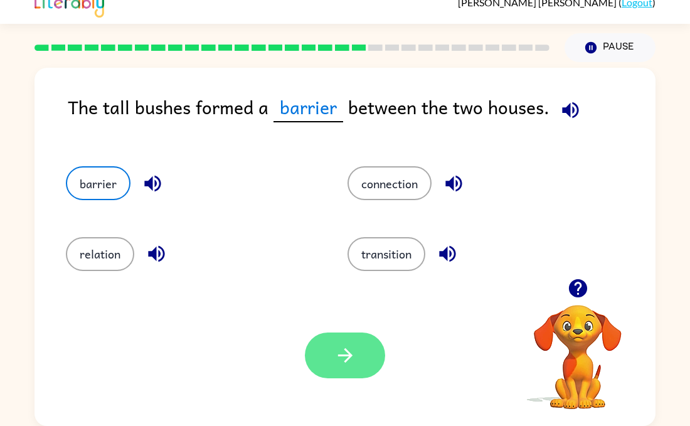
click at [366, 356] on button "button" at bounding box center [345, 356] width 80 height 46
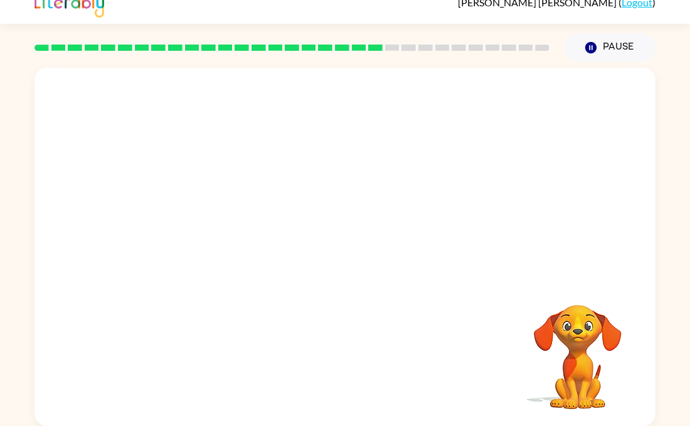
click at [235, 247] on video "Your browser must support playing .mp4 files to use Literably. Please try using…" at bounding box center [345, 173] width 621 height 211
click at [349, 246] on icon "button" at bounding box center [346, 253] width 22 height 22
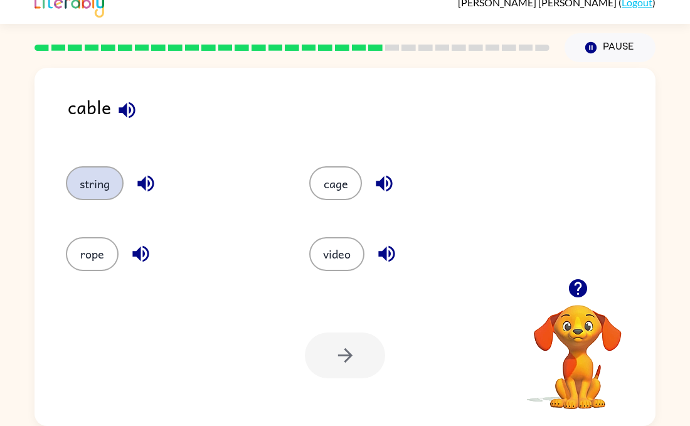
click at [105, 187] on button "string" at bounding box center [95, 183] width 58 height 34
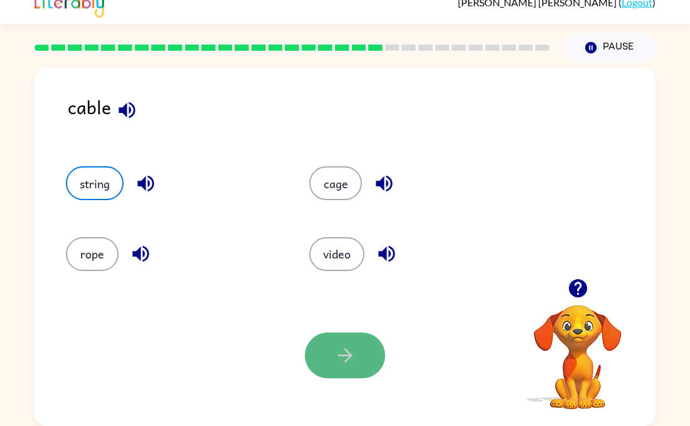
click at [365, 368] on button "button" at bounding box center [345, 356] width 80 height 46
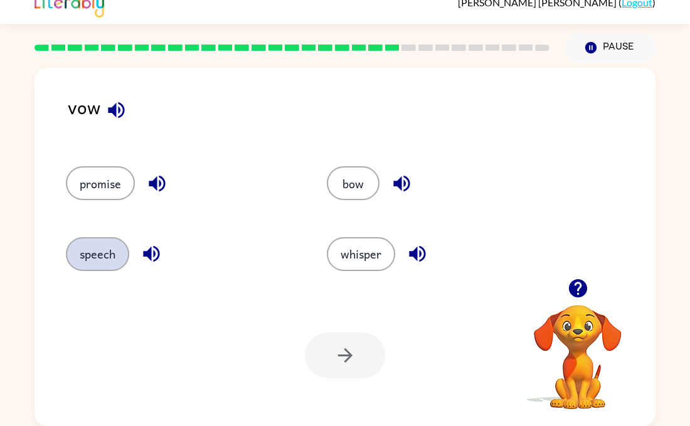
click at [77, 267] on button "speech" at bounding box center [97, 254] width 63 height 34
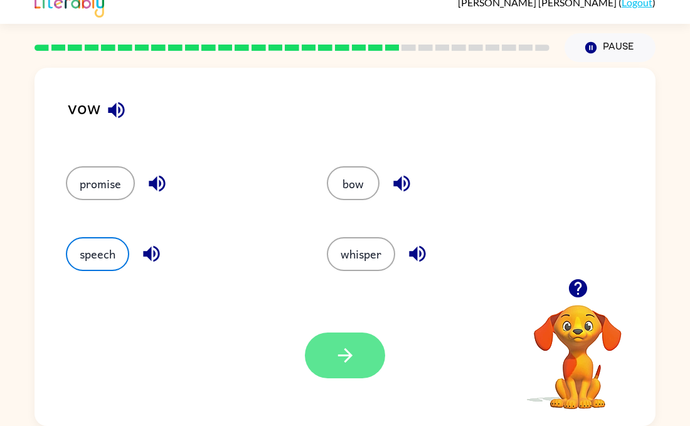
click at [356, 370] on button "button" at bounding box center [345, 356] width 80 height 46
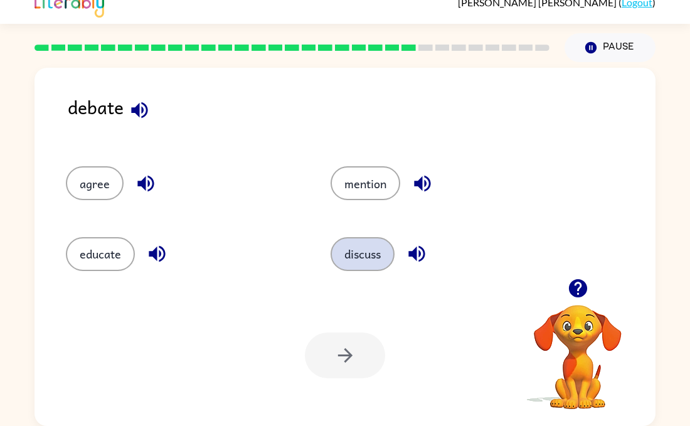
click at [351, 256] on button "discuss" at bounding box center [363, 254] width 64 height 34
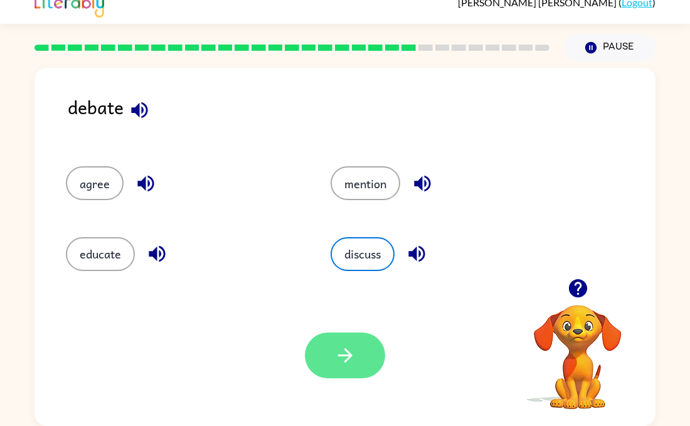
click at [367, 370] on button "button" at bounding box center [345, 356] width 80 height 46
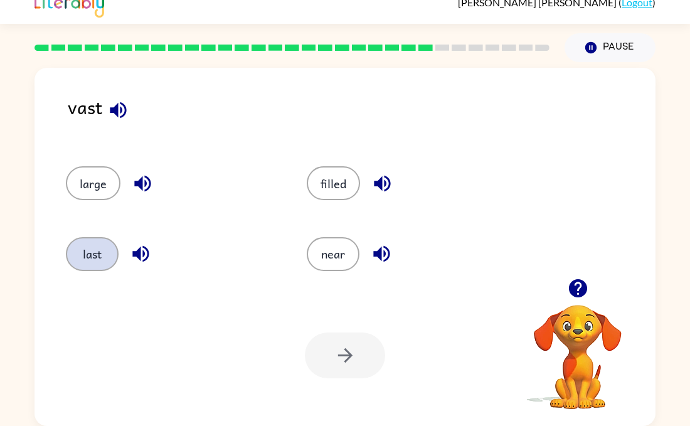
click at [103, 252] on button "last" at bounding box center [92, 254] width 53 height 34
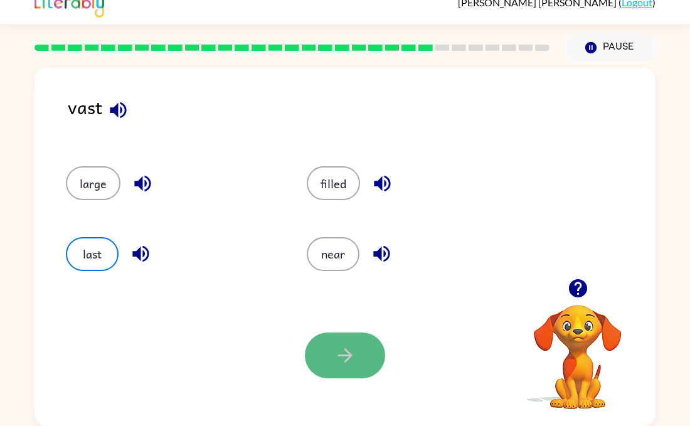
click at [356, 361] on button "button" at bounding box center [345, 356] width 80 height 46
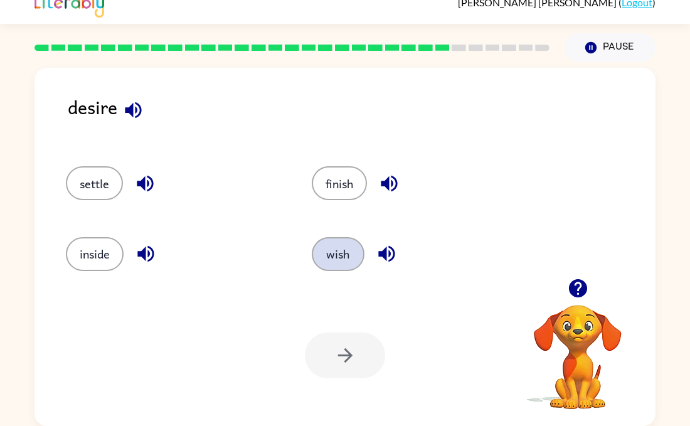
click at [336, 254] on button "wish" at bounding box center [338, 254] width 53 height 34
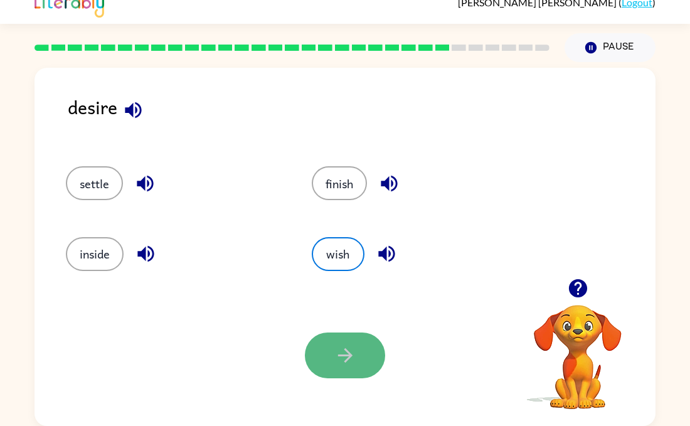
click at [364, 345] on button "button" at bounding box center [345, 356] width 80 height 46
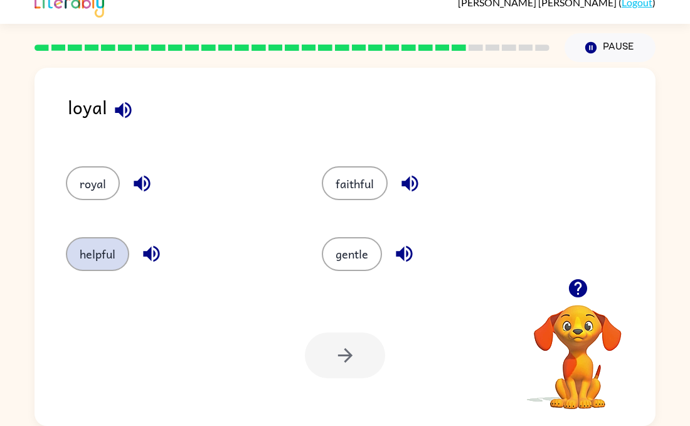
click at [104, 252] on button "helpful" at bounding box center [97, 254] width 63 height 34
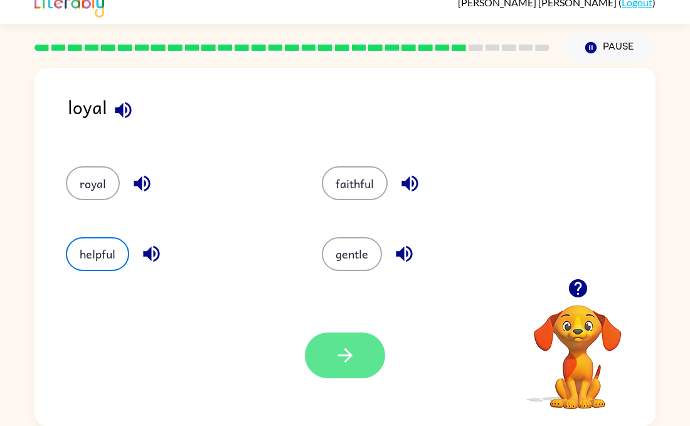
click at [336, 372] on button "button" at bounding box center [345, 356] width 80 height 46
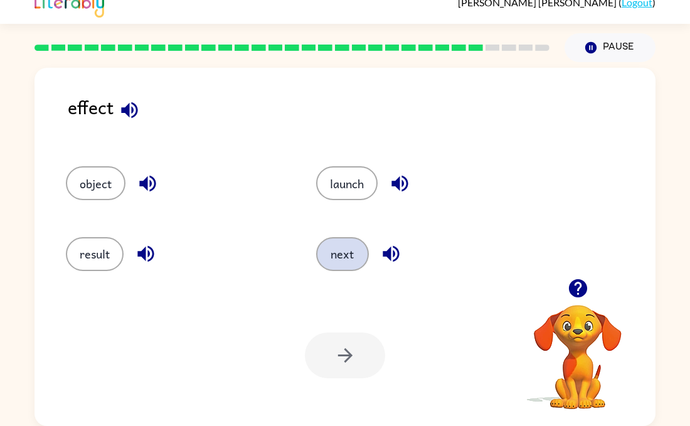
click at [337, 244] on button "next" at bounding box center [342, 254] width 53 height 34
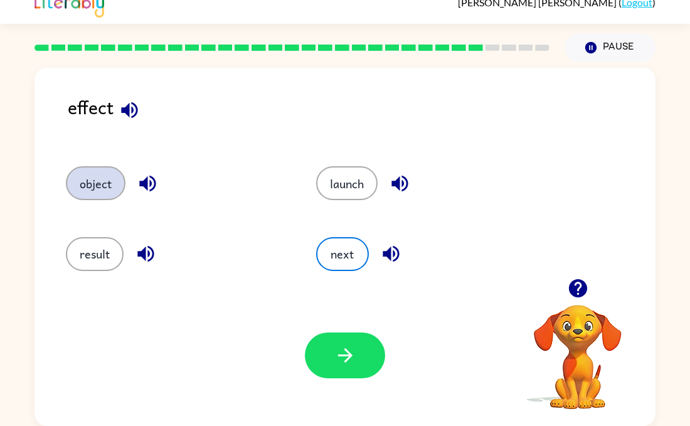
click at [83, 190] on button "object" at bounding box center [96, 183] width 60 height 34
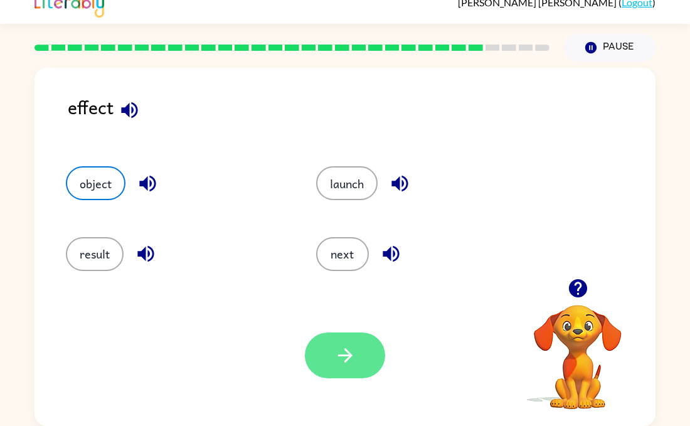
click at [373, 357] on button "button" at bounding box center [345, 356] width 80 height 46
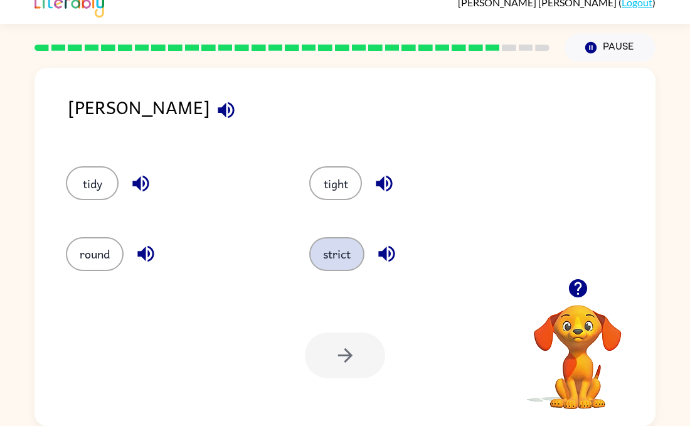
click at [331, 259] on button "strict" at bounding box center [336, 254] width 55 height 34
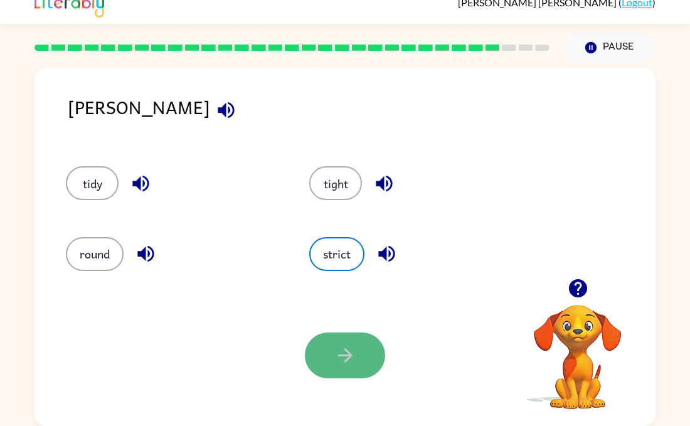
click at [352, 366] on icon "button" at bounding box center [346, 356] width 22 height 22
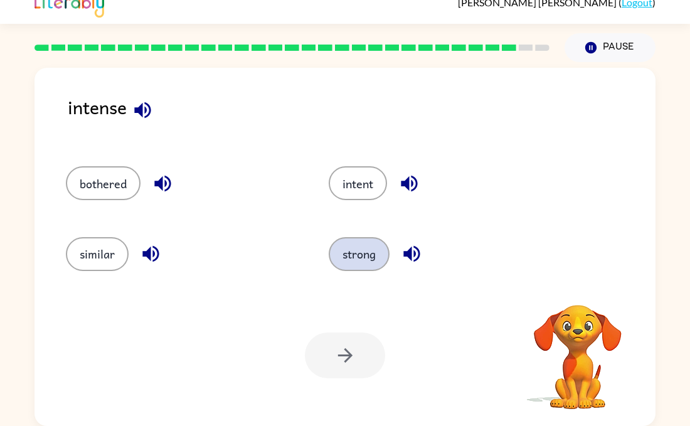
click at [353, 258] on button "strong" at bounding box center [359, 254] width 61 height 34
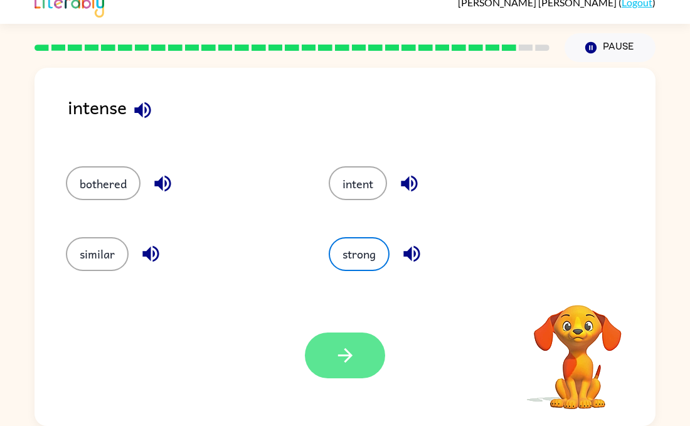
click at [336, 360] on icon "button" at bounding box center [346, 356] width 22 height 22
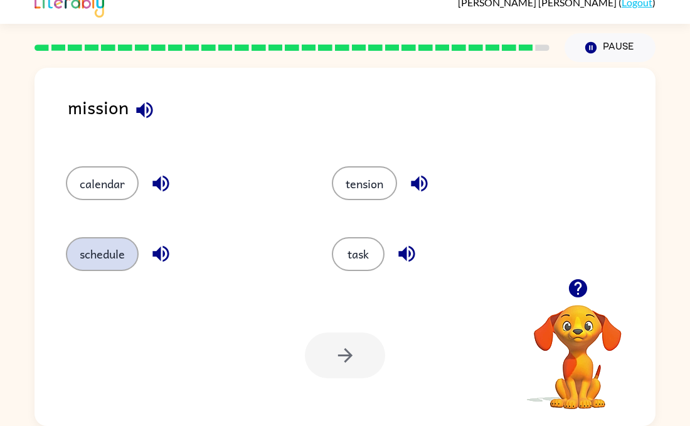
click at [114, 247] on button "schedule" at bounding box center [102, 254] width 73 height 34
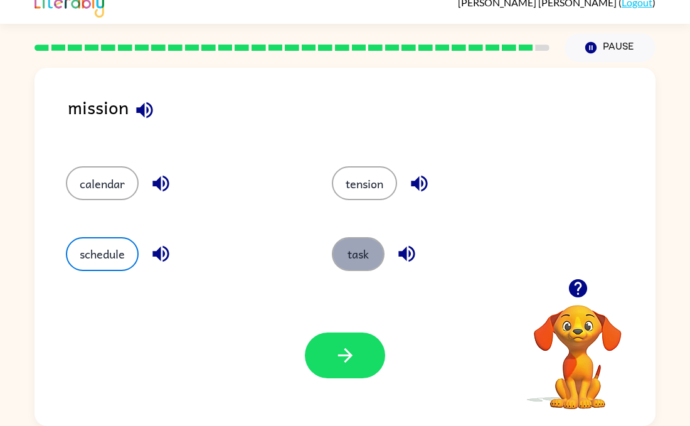
click at [366, 266] on button "task" at bounding box center [358, 254] width 53 height 34
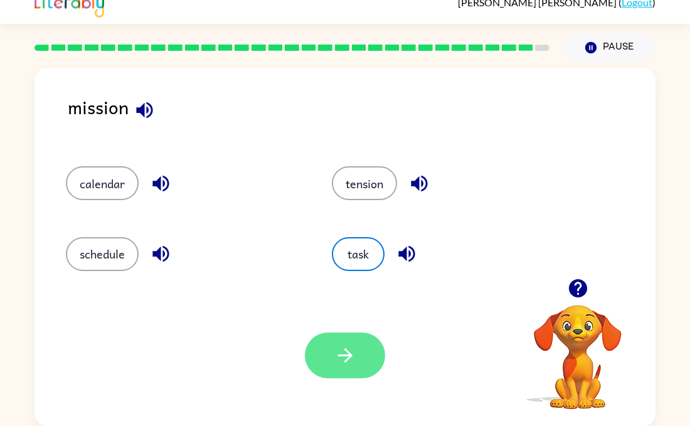
click at [348, 356] on icon "button" at bounding box center [346, 356] width 22 height 22
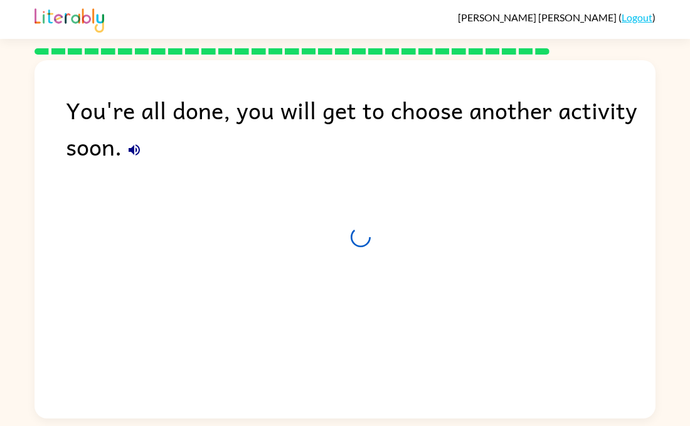
scroll to position [0, 0]
